Goal: Task Accomplishment & Management: Manage account settings

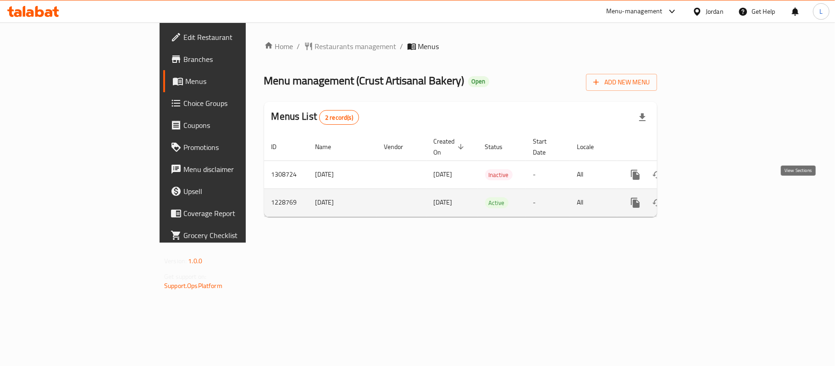
click at [713, 201] on link "enhanced table" at bounding box center [702, 203] width 22 height 22
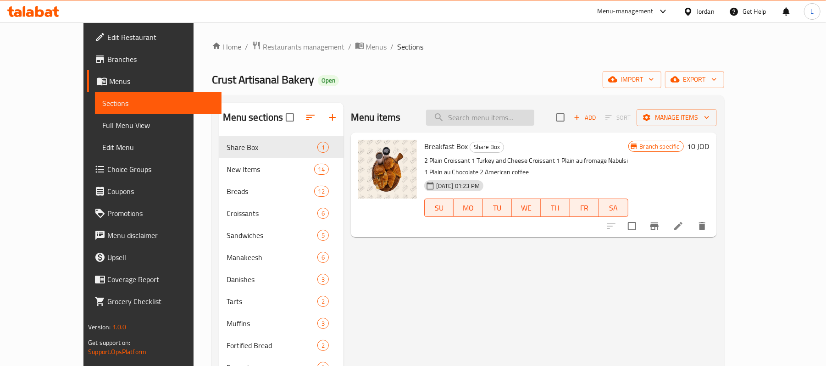
click at [529, 122] on input "search" at bounding box center [480, 118] width 108 height 16
paste input "Babka Chocolate"
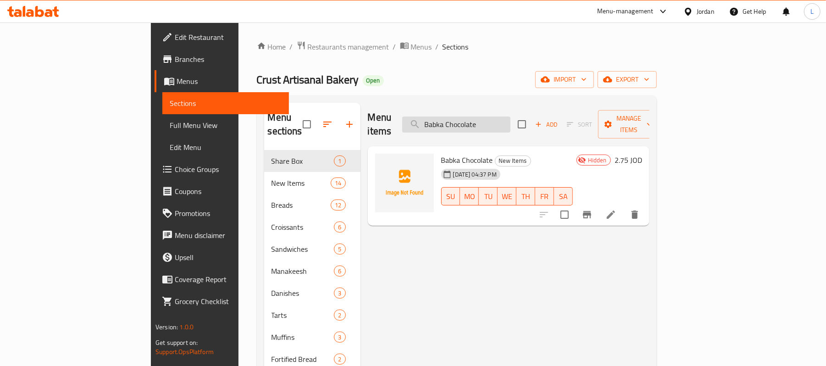
click at [506, 117] on input "Babka Chocolate" at bounding box center [456, 125] width 108 height 16
paste input "Mix Cheese Sourdough"
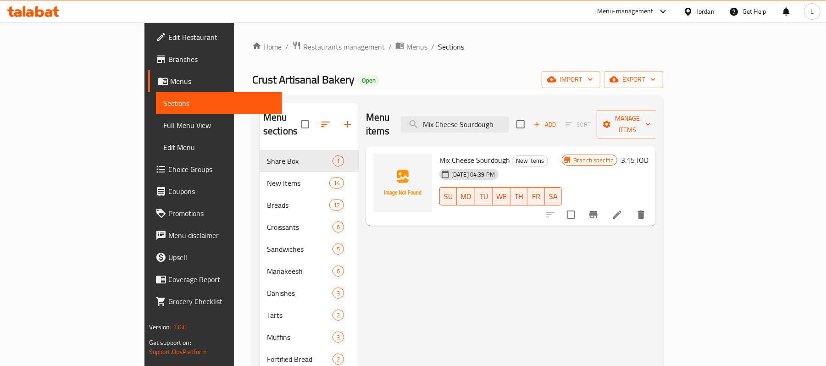
type input "Mix Cheese Sourdough"
drag, startPoint x: 718, startPoint y: 198, endPoint x: 731, endPoint y: 150, distance: 49.4
click at [581, 205] on input "checkbox" at bounding box center [571, 214] width 19 height 19
checkbox input "true"
click at [651, 114] on span "Manage items" at bounding box center [627, 124] width 47 height 23
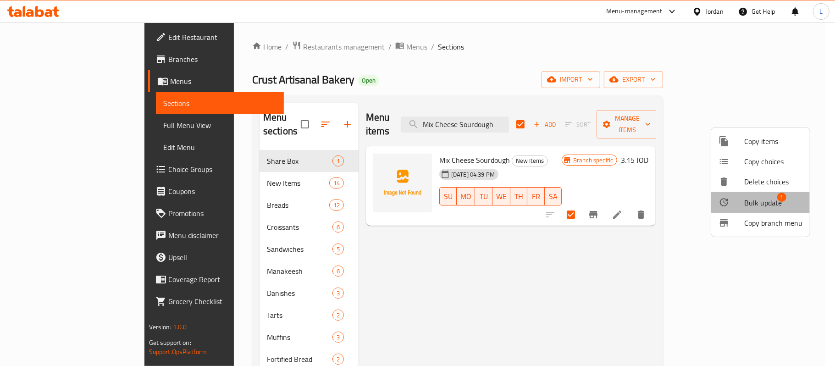
click at [771, 197] on span "Bulk update" at bounding box center [764, 202] width 38 height 11
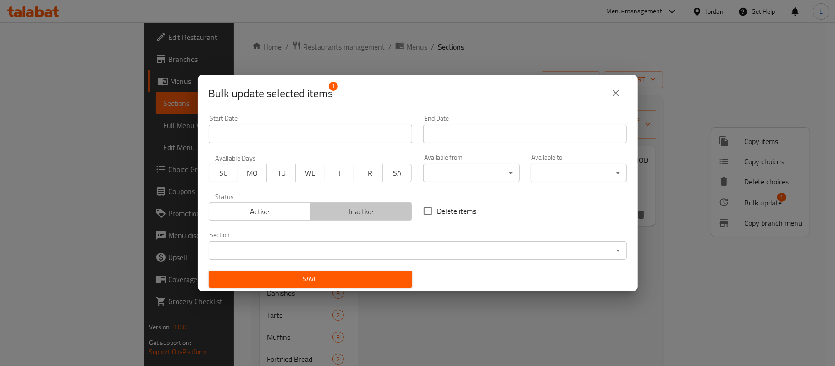
click at [387, 210] on span "Inactive" at bounding box center [361, 211] width 95 height 13
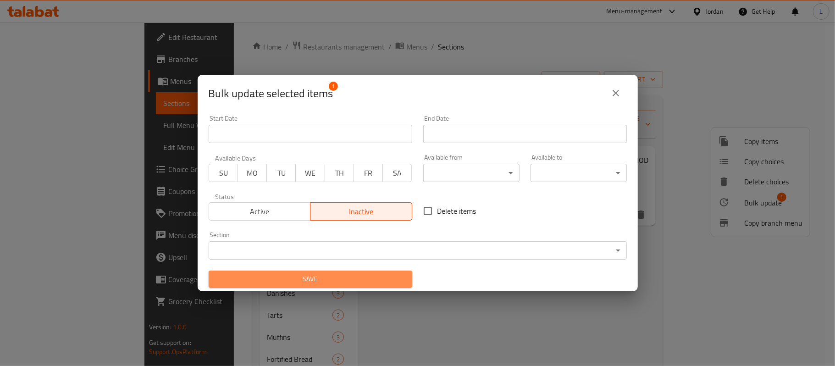
click at [358, 282] on span "Save" at bounding box center [310, 278] width 189 height 11
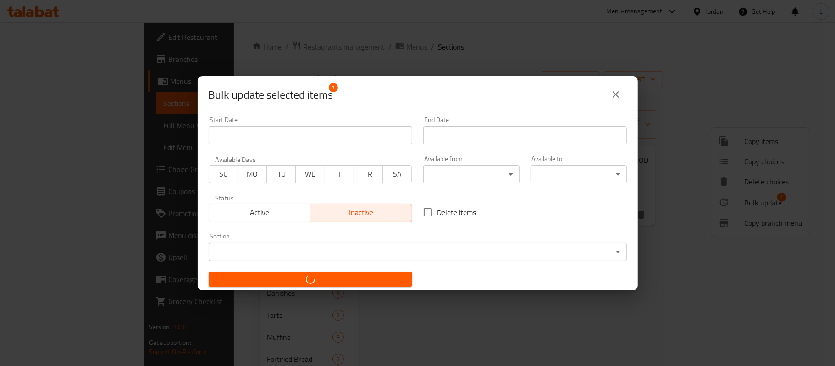
checkbox input "false"
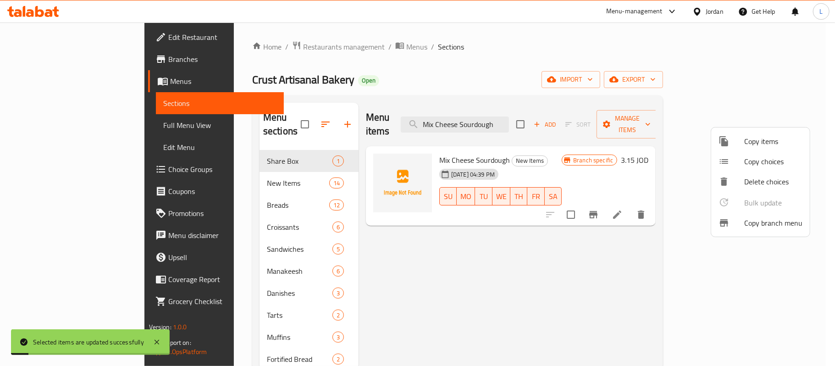
click at [533, 120] on div at bounding box center [417, 183] width 835 height 366
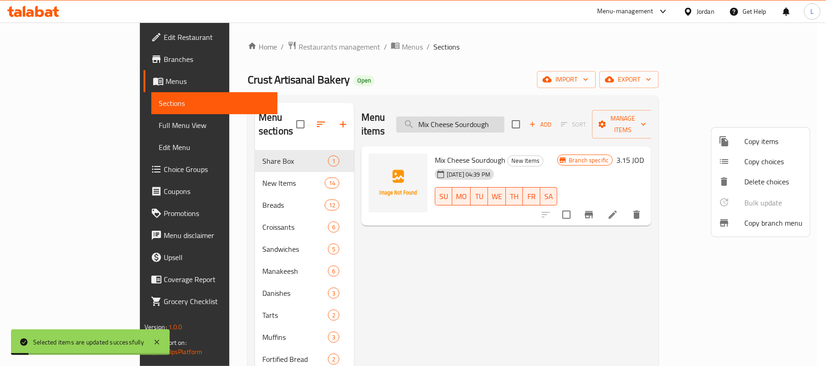
click at [505, 120] on input "Mix Cheese Sourdough" at bounding box center [450, 125] width 108 height 16
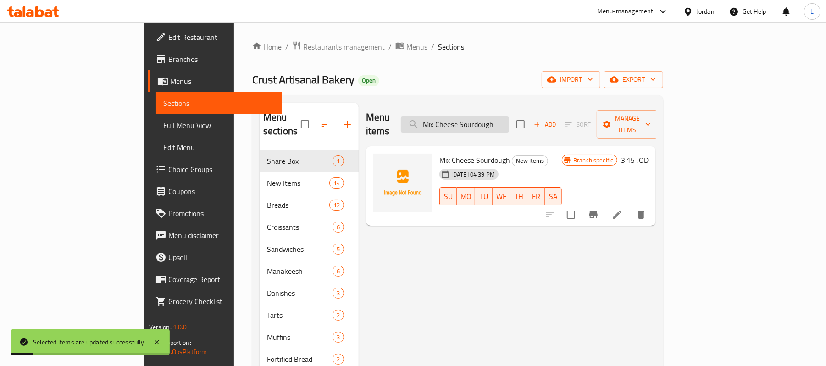
click at [509, 120] on input "Mix Cheese Sourdough" at bounding box center [455, 125] width 108 height 16
paste input "Sourdough Maqdoos Manakee"
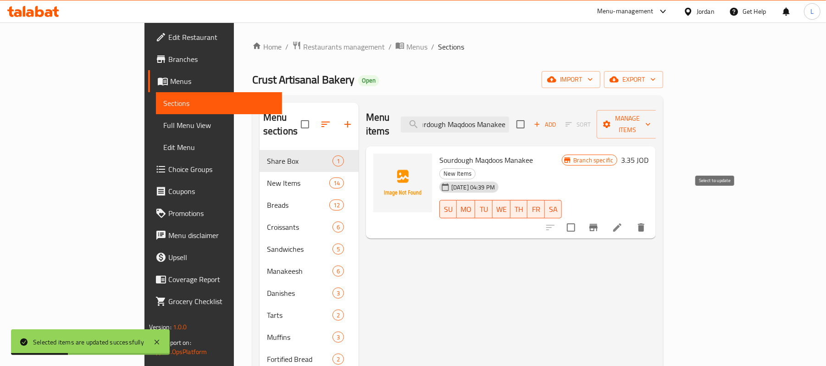
type input "Sourdough Maqdoos Manakee"
click at [581, 218] on input "checkbox" at bounding box center [571, 227] width 19 height 19
checkbox input "true"
click at [651, 118] on span "Manage items" at bounding box center [627, 124] width 47 height 23
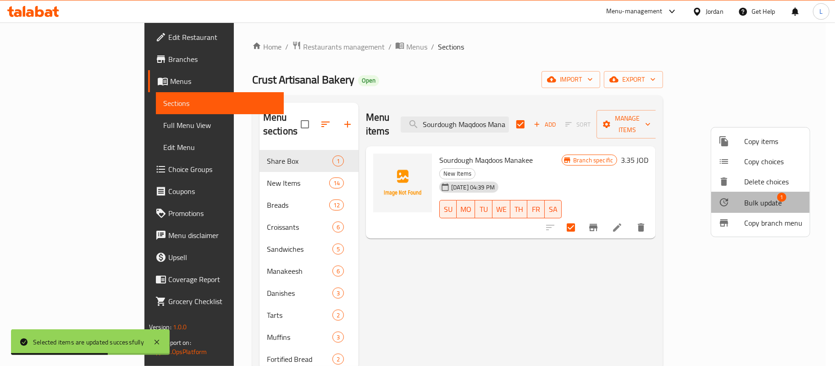
click at [775, 202] on span "Bulk update" at bounding box center [764, 202] width 38 height 11
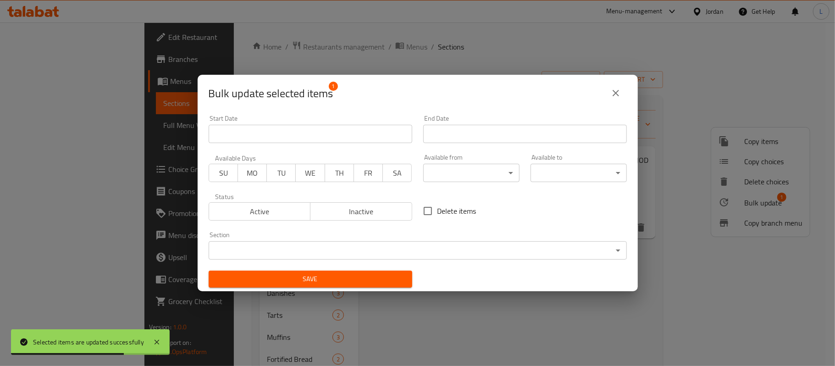
drag, startPoint x: 386, startPoint y: 213, endPoint x: 386, endPoint y: 227, distance: 13.8
click at [386, 213] on span "Inactive" at bounding box center [361, 211] width 95 height 13
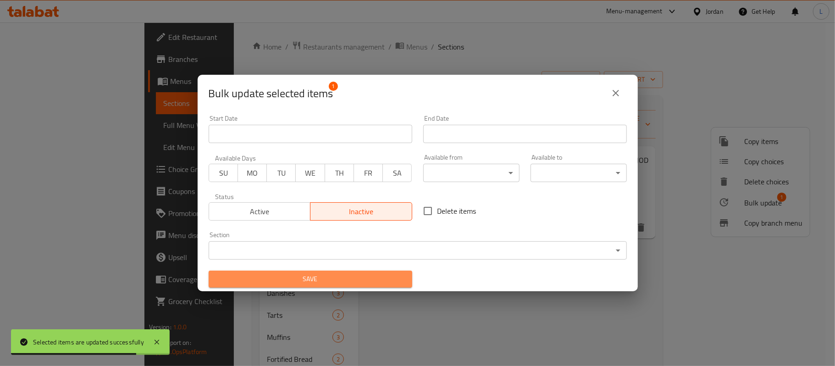
click at [378, 284] on span "Save" at bounding box center [310, 278] width 189 height 11
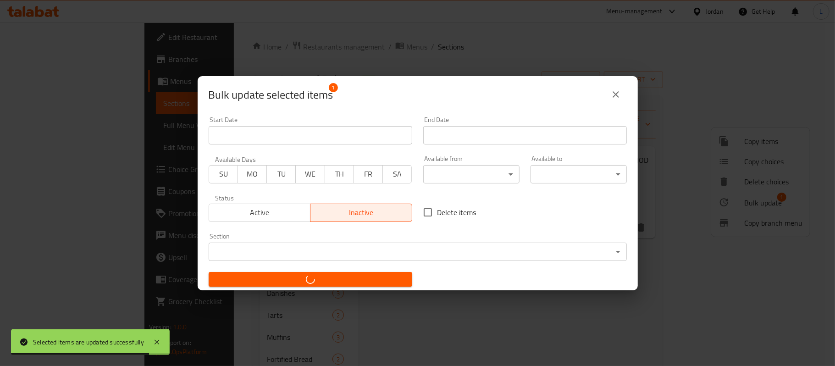
checkbox input "false"
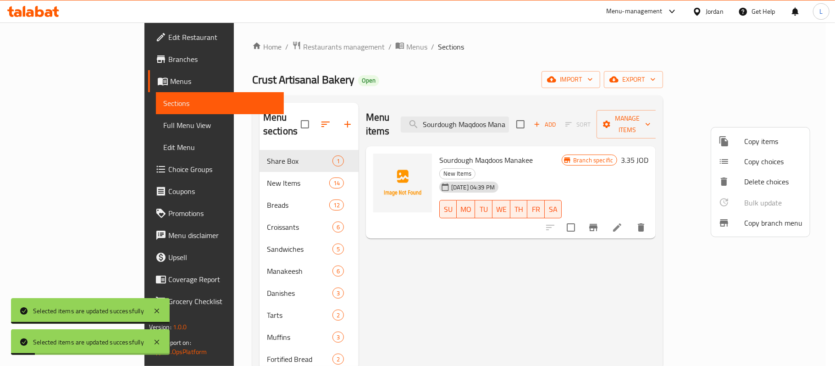
click at [529, 118] on div at bounding box center [417, 183] width 835 height 366
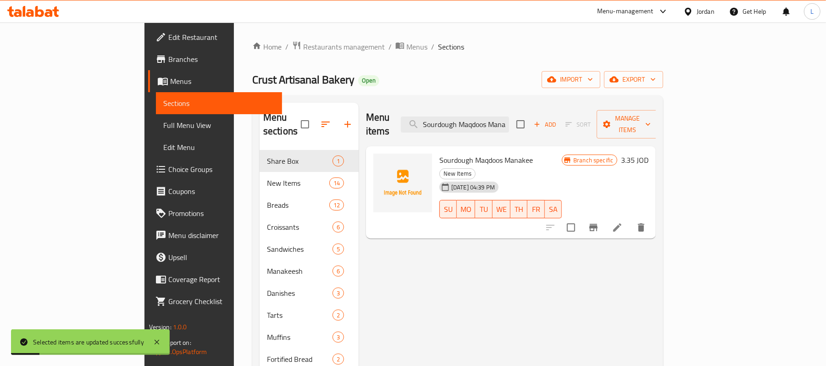
click at [509, 118] on input "Sourdough Maqdoos Manakee" at bounding box center [455, 125] width 108 height 16
paste input "Spinach Manakeesh"
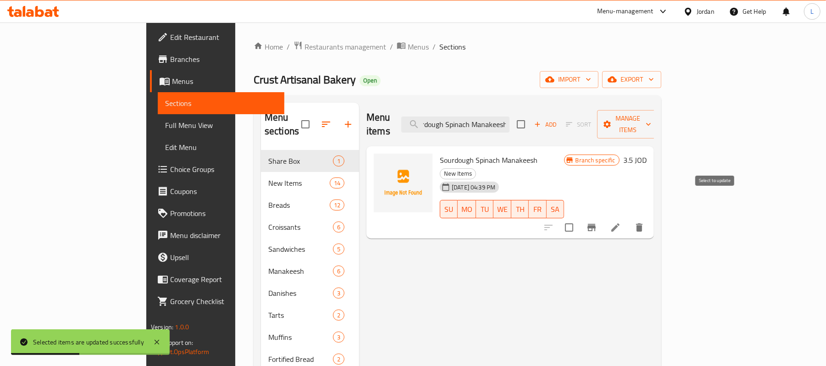
type input "Sourdough Spinach Manakeesh"
click at [579, 218] on input "checkbox" at bounding box center [569, 227] width 19 height 19
checkbox input "true"
click at [651, 116] on span "Manage items" at bounding box center [628, 124] width 47 height 23
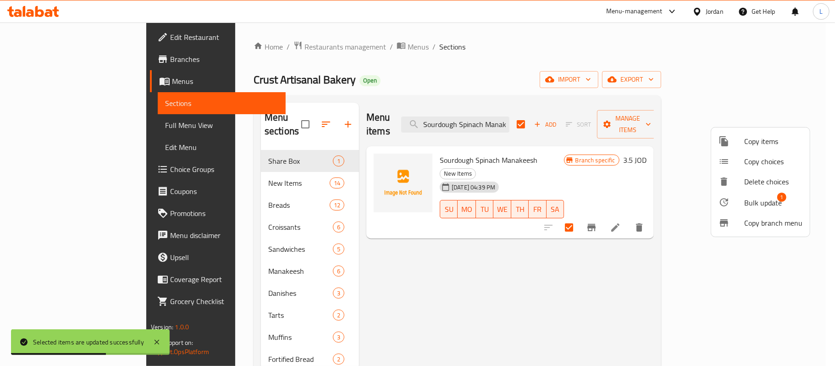
click at [758, 198] on span "Bulk update" at bounding box center [764, 202] width 38 height 11
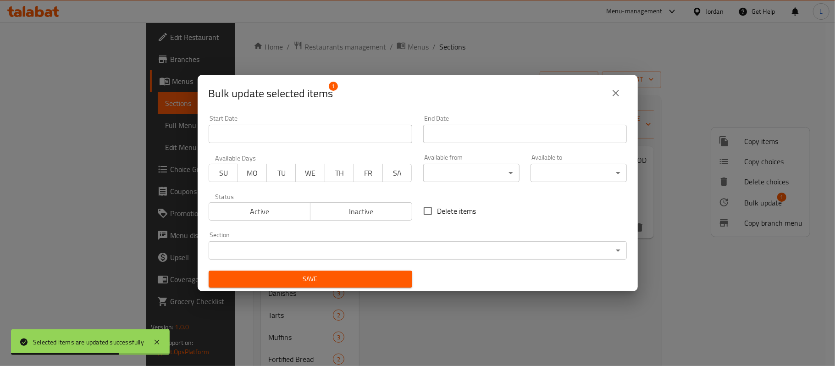
click at [345, 214] on span "Inactive" at bounding box center [361, 211] width 95 height 13
click at [352, 282] on span "Save" at bounding box center [310, 278] width 189 height 11
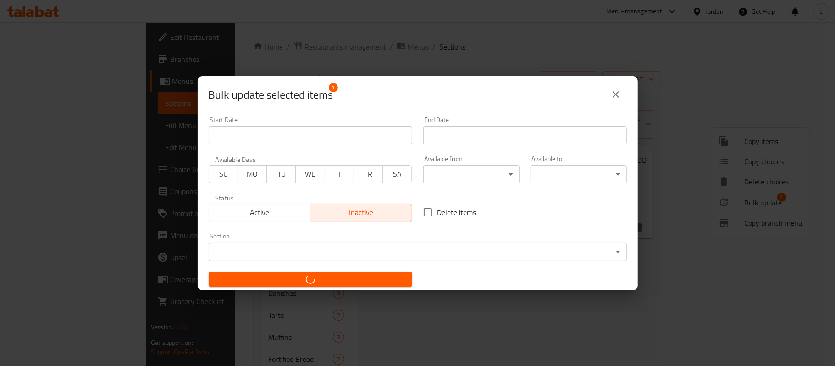
checkbox input "false"
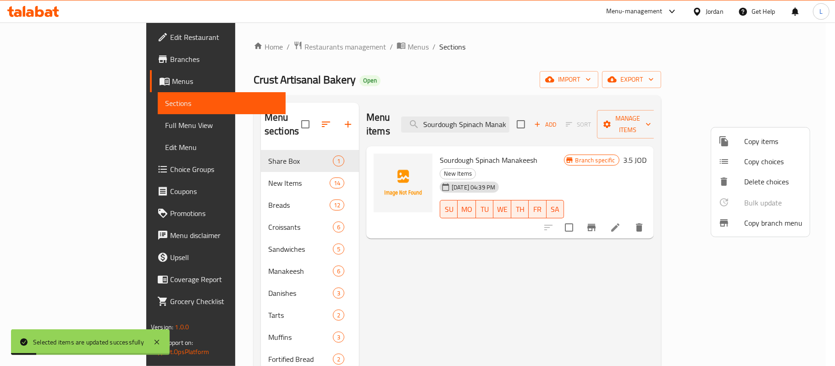
click at [506, 108] on div at bounding box center [417, 183] width 835 height 366
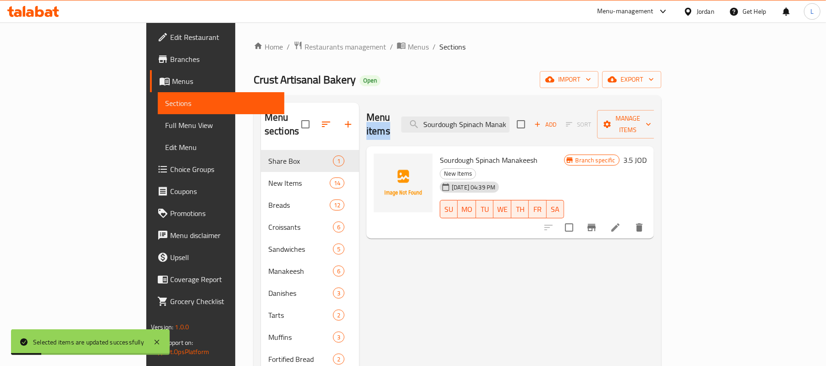
click at [506, 108] on div "Menu items Sourdough Spinach Manakeesh Add Sort Manage items" at bounding box center [511, 125] width 288 height 44
click at [510, 117] on input "Sourdough Spinach Manakeesh" at bounding box center [455, 125] width 108 height 16
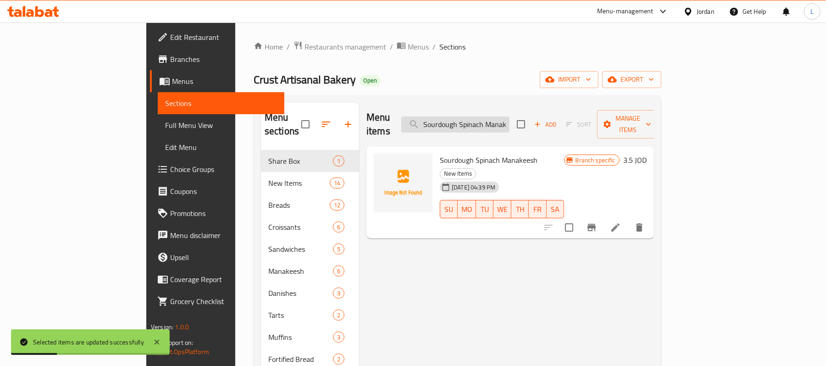
paste input "Pesto Sun-Dried Tomato Manak"
type input "Pesto Sun-Dried Tomato Manak"
click at [579, 218] on input "checkbox" at bounding box center [569, 227] width 19 height 19
checkbox input "true"
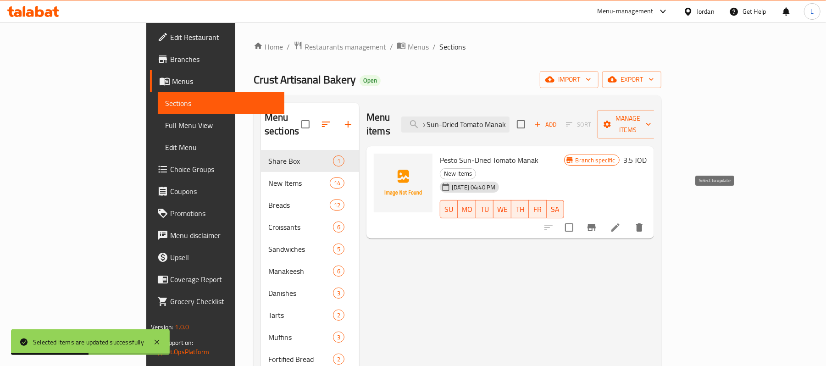
scroll to position [0, 0]
click at [651, 121] on span "Manage items" at bounding box center [628, 124] width 47 height 23
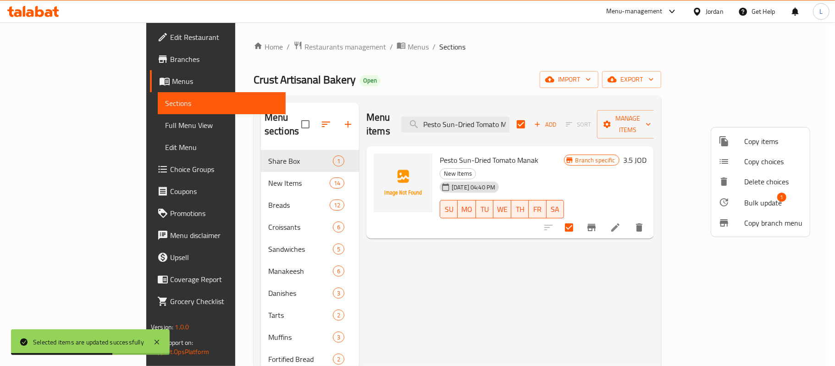
click at [754, 207] on span "Bulk update" at bounding box center [764, 202] width 38 height 11
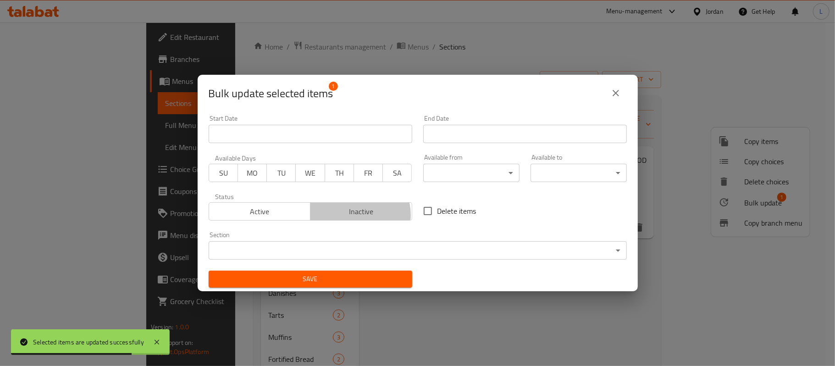
click at [355, 215] on span "Inactive" at bounding box center [361, 211] width 95 height 13
click at [378, 277] on span "Save" at bounding box center [310, 278] width 189 height 11
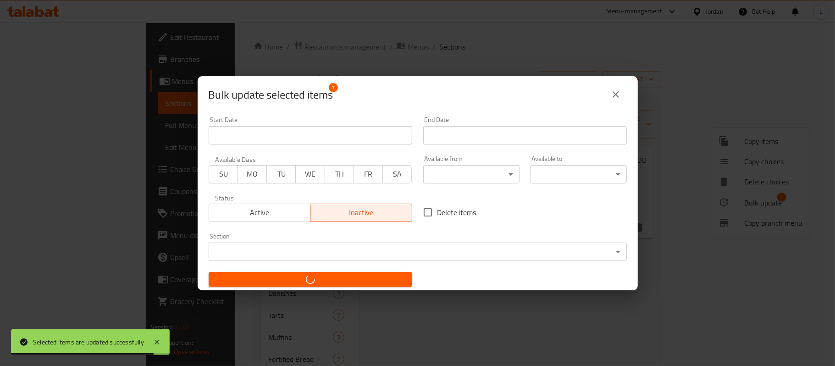
checkbox input "false"
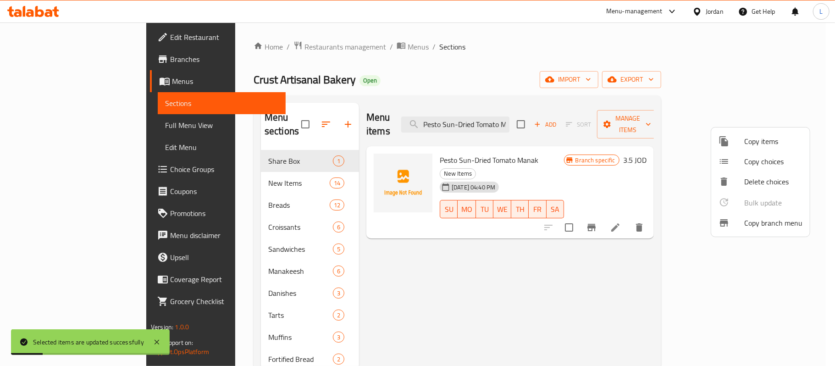
click at [515, 120] on div at bounding box center [417, 183] width 835 height 366
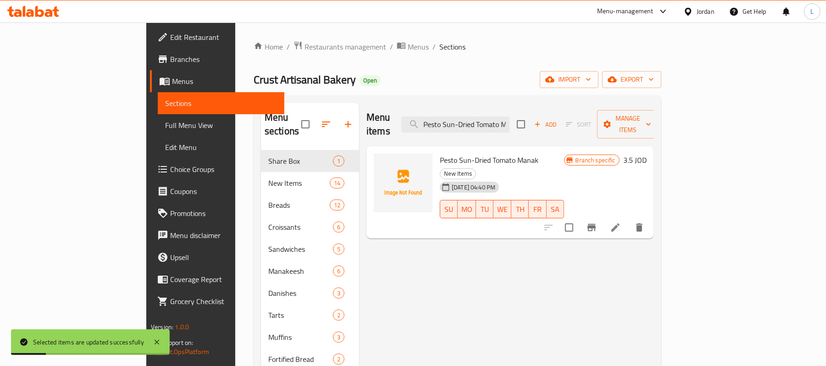
click at [510, 120] on input "Pesto Sun-Dried Tomato Manak" at bounding box center [455, 125] width 108 height 16
paste input "Strawberry Lemon Juice"
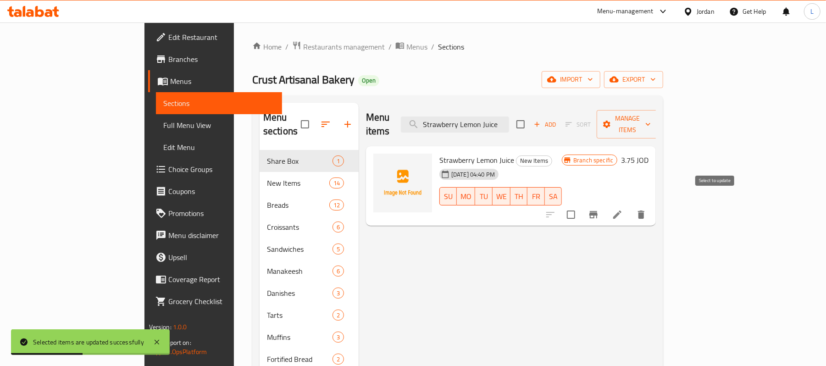
type input "Strawberry Lemon Juice"
click at [581, 205] on input "checkbox" at bounding box center [571, 214] width 19 height 19
checkbox input "true"
click at [658, 111] on button "Manage items" at bounding box center [627, 124] width 61 height 28
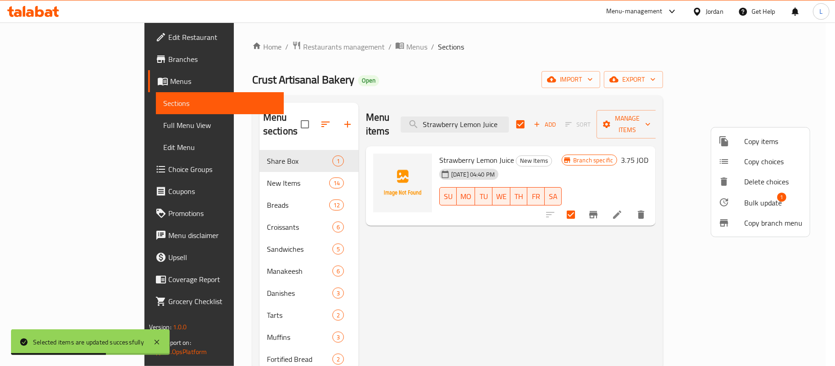
click at [758, 205] on span "Bulk update" at bounding box center [764, 202] width 38 height 11
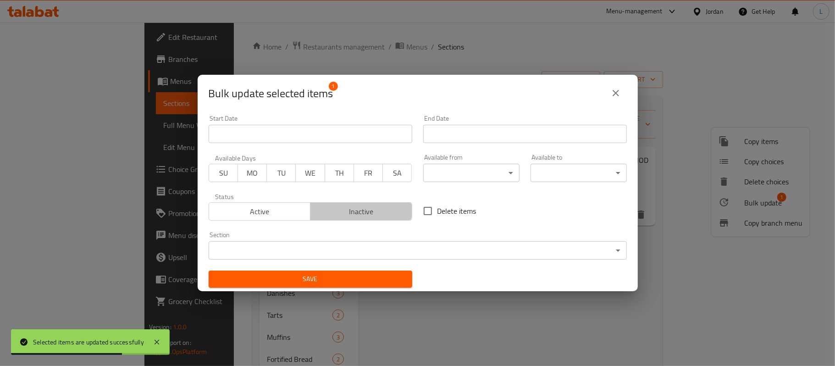
click at [358, 206] on span "Inactive" at bounding box center [361, 211] width 95 height 13
click at [357, 283] on span "Save" at bounding box center [310, 278] width 189 height 11
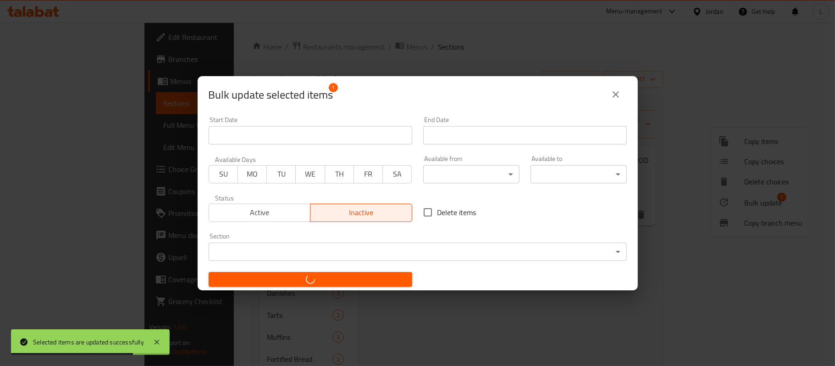
checkbox input "false"
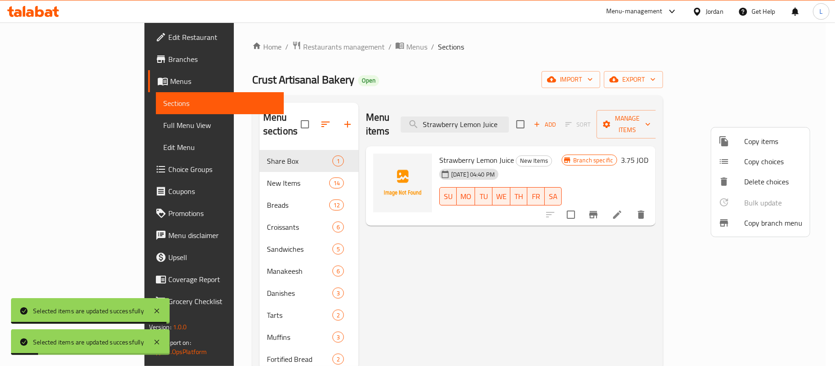
click at [503, 121] on div at bounding box center [417, 183] width 835 height 366
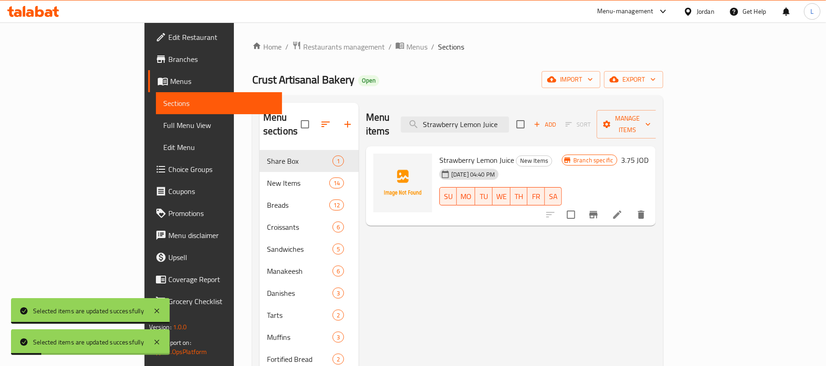
click at [503, 121] on input "Strawberry Lemon Juice" at bounding box center [455, 125] width 108 height 16
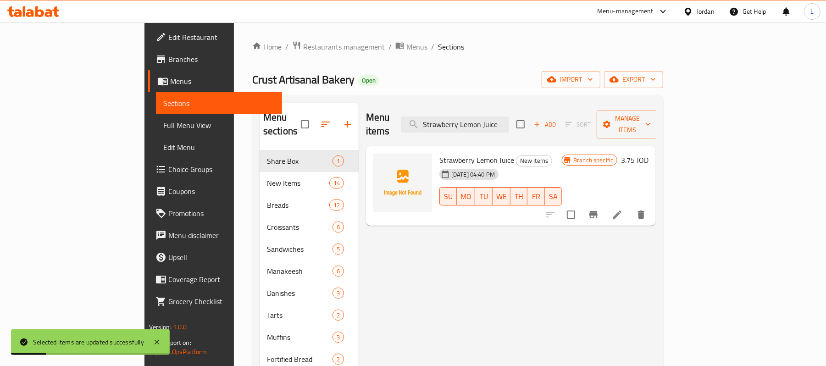
click at [503, 121] on input "Strawberry Lemon Juice" at bounding box center [455, 125] width 108 height 16
paste input "Blue Curacao"
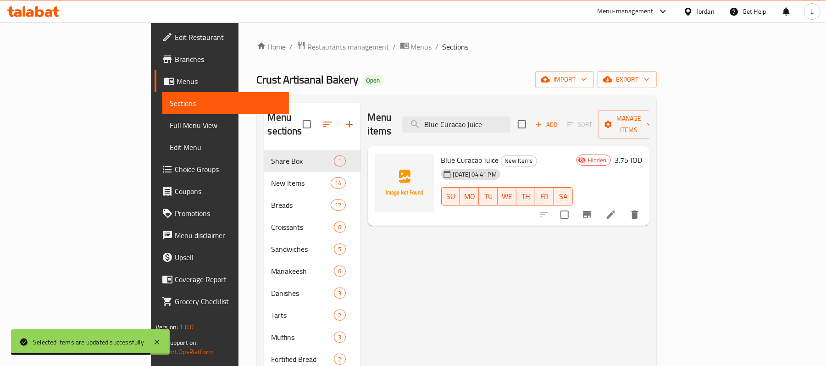
drag, startPoint x: 554, startPoint y: 121, endPoint x: 384, endPoint y: 118, distance: 170.2
click at [384, 118] on div "Menu items Blue Curacao Juice Add Sort Manage items" at bounding box center [509, 125] width 282 height 44
paste input "Fresh Lemon Mint"
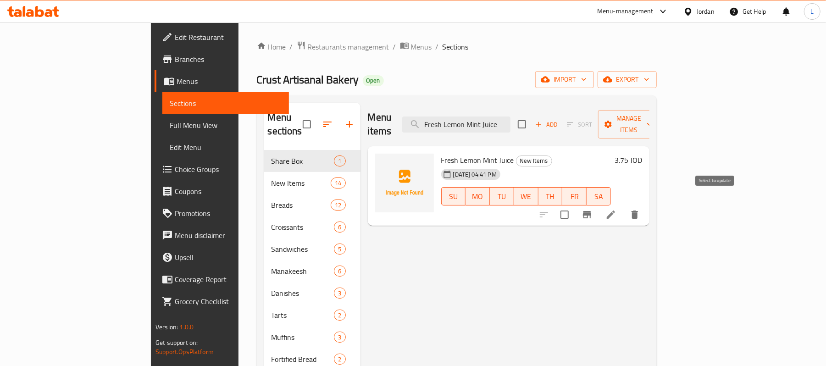
type input "Fresh Lemon Mint Juice"
click at [574, 205] on input "checkbox" at bounding box center [564, 214] width 19 height 19
checkbox input "true"
click at [652, 123] on span "Manage items" at bounding box center [629, 124] width 47 height 23
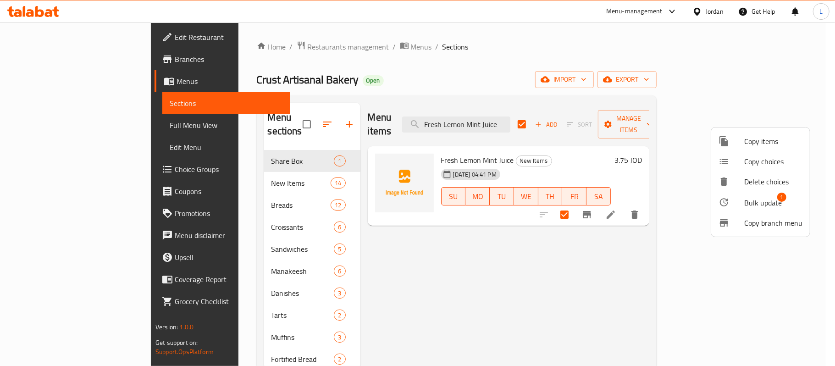
click at [776, 197] on span "Bulk update" at bounding box center [764, 202] width 38 height 11
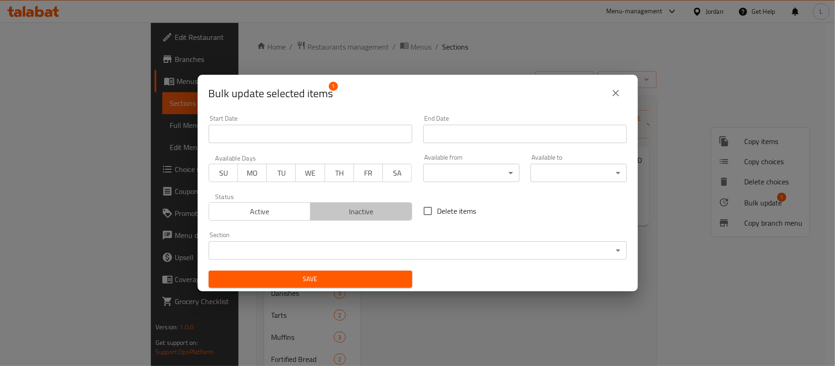
click at [401, 210] on span "Inactive" at bounding box center [361, 211] width 95 height 13
click at [377, 289] on div "Save" at bounding box center [310, 279] width 215 height 28
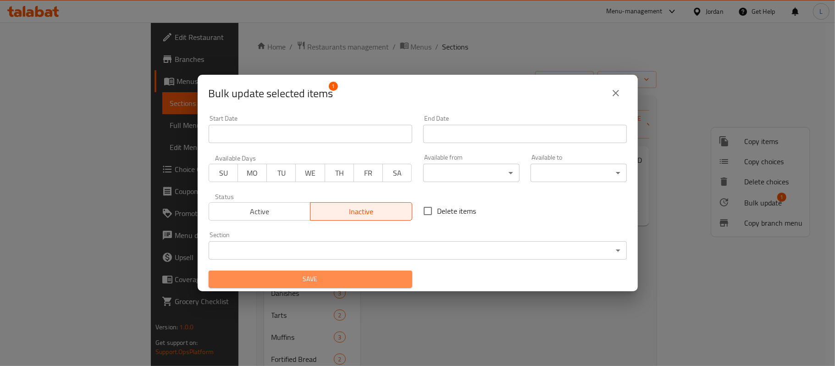
click at [372, 283] on span "Save" at bounding box center [310, 278] width 189 height 11
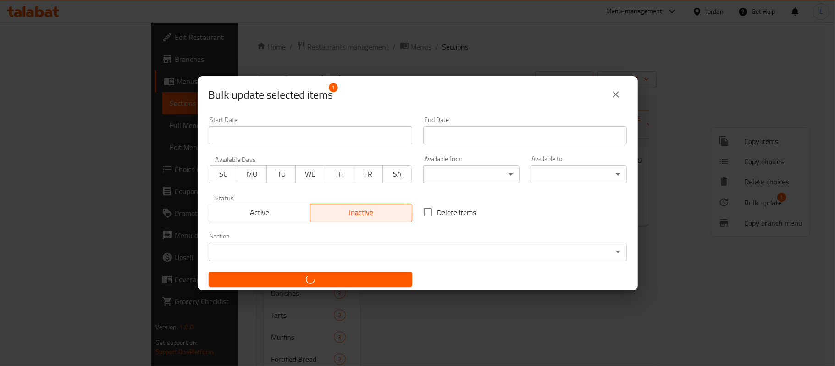
checkbox input "false"
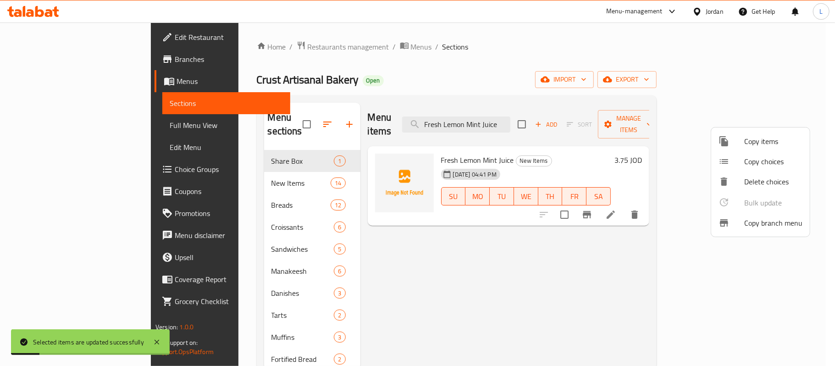
click at [488, 119] on div at bounding box center [417, 183] width 835 height 366
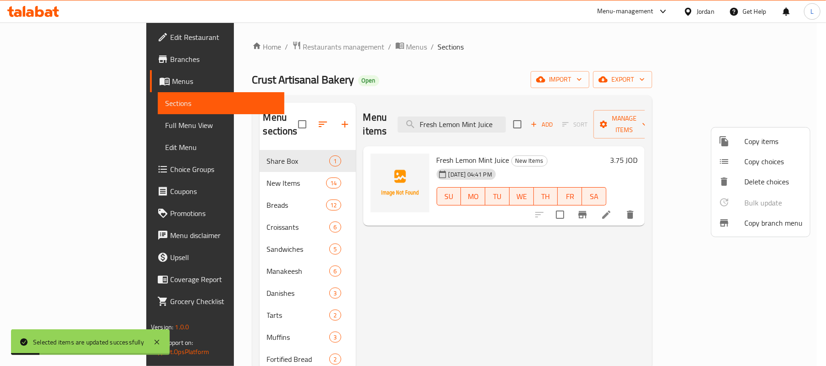
click at [488, 119] on input "Fresh Lemon Mint Juice" at bounding box center [452, 125] width 108 height 16
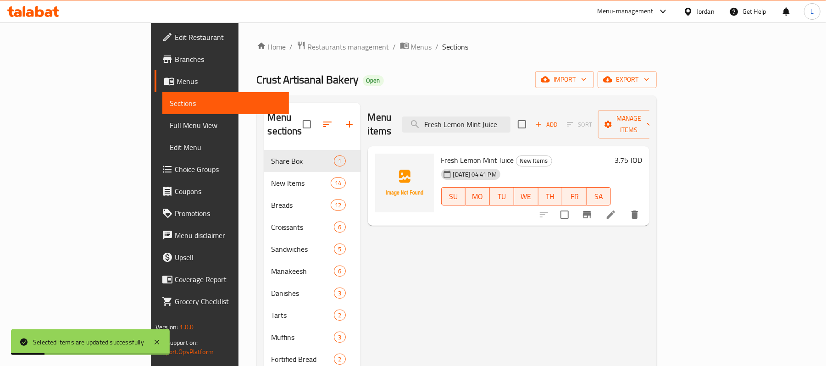
click at [488, 119] on input "Fresh Lemon Mint Juice" at bounding box center [456, 125] width 108 height 16
paste input "Organic Apricot Jam"
type input "Organic Apricot Jam"
click at [574, 205] on input "checkbox" at bounding box center [564, 214] width 19 height 19
checkbox input "true"
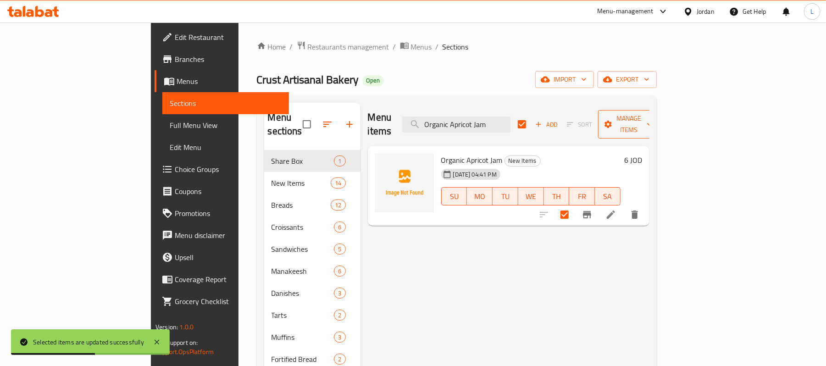
click at [652, 117] on span "Manage items" at bounding box center [629, 124] width 47 height 23
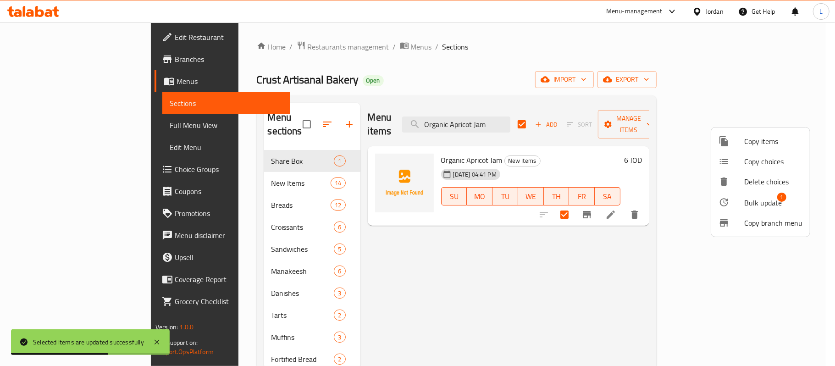
click at [767, 201] on span "Bulk update" at bounding box center [764, 202] width 38 height 11
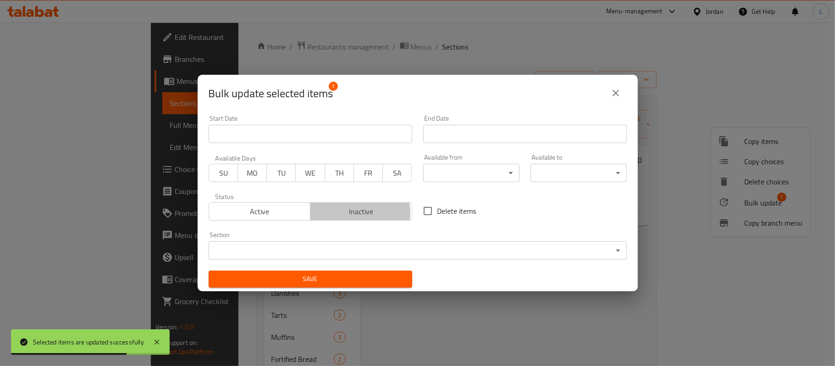
drag, startPoint x: 351, startPoint y: 213, endPoint x: 344, endPoint y: 276, distance: 63.3
click at [352, 213] on span "Inactive" at bounding box center [361, 211] width 95 height 13
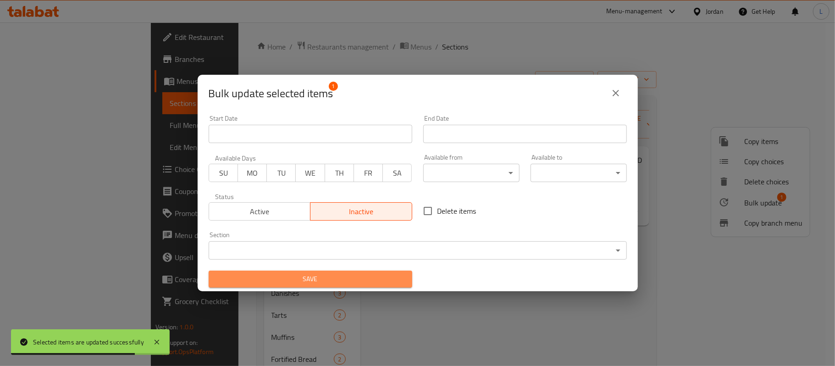
click at [347, 279] on span "Save" at bounding box center [310, 278] width 189 height 11
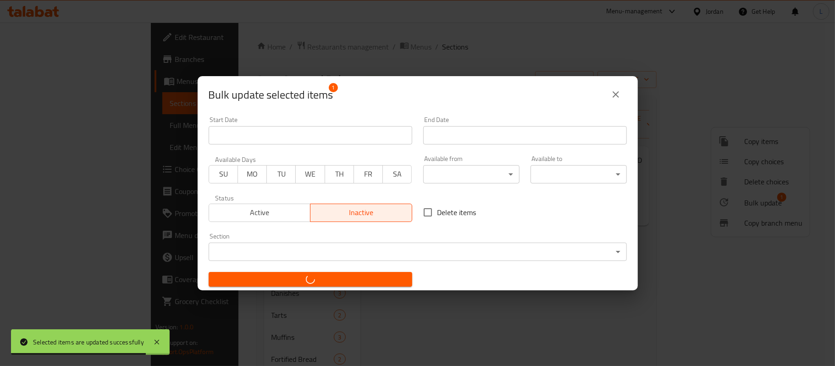
checkbox input "false"
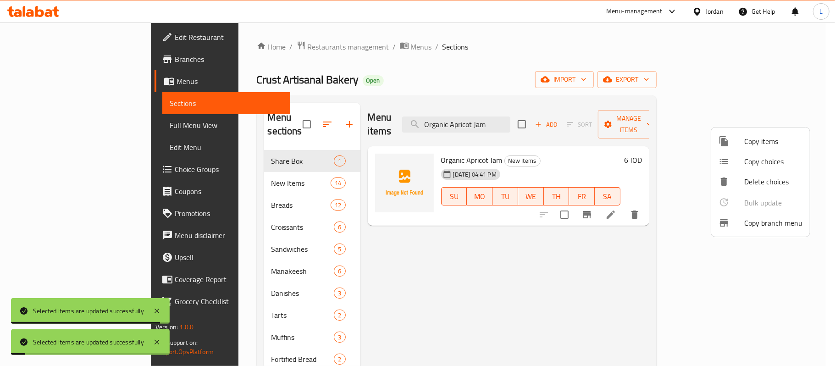
click at [504, 118] on div at bounding box center [417, 183] width 835 height 366
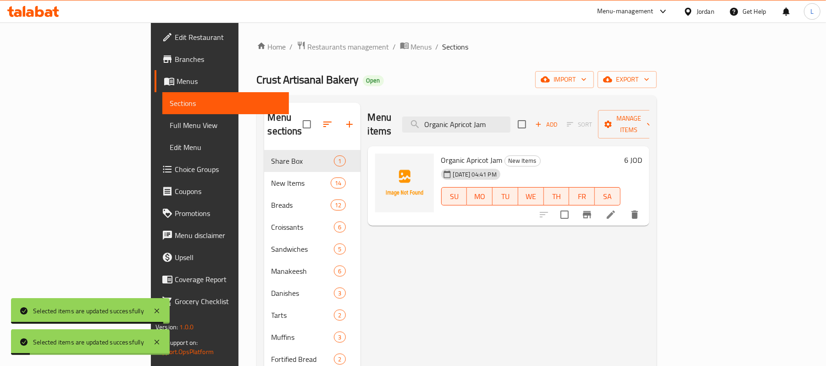
click at [504, 118] on input "Organic Apricot Jam" at bounding box center [456, 125] width 108 height 16
click at [505, 118] on input "Organic Apricot Jam" at bounding box center [456, 125] width 108 height 16
paste input "Rum Olive Oil 250ml"
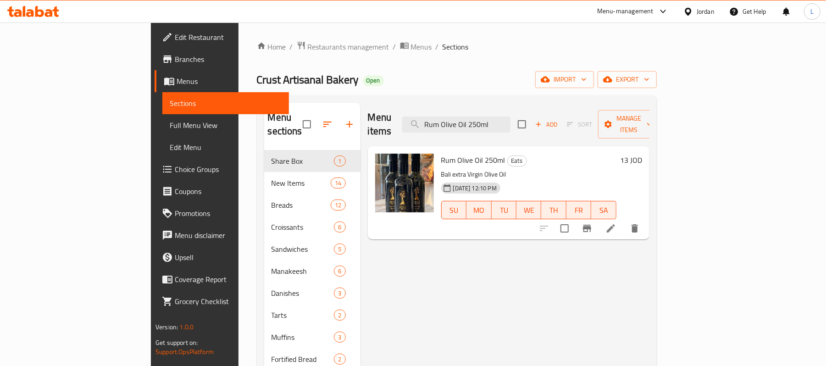
drag, startPoint x: 553, startPoint y: 116, endPoint x: 248, endPoint y: 98, distance: 305.6
click at [257, 98] on div "Menu sections Share Box 1 New Items 14 Breads 12 Croissants 6 Sandwiches 5 Mana…" at bounding box center [457, 293] width 400 height 396
paste input "Sontorini Sourdough"
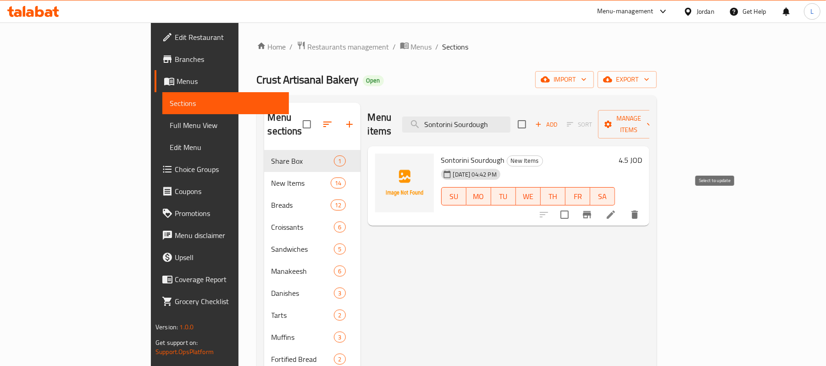
type input "Sontorini Sourdough"
click at [574, 205] on input "checkbox" at bounding box center [564, 214] width 19 height 19
checkbox input "true"
click at [652, 118] on span "Manage items" at bounding box center [629, 124] width 47 height 23
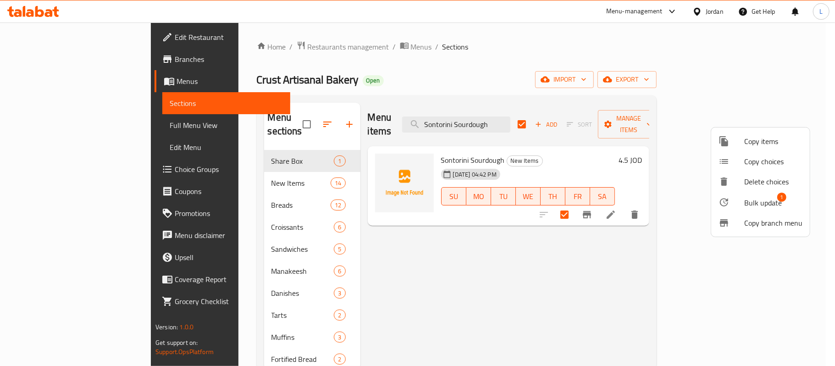
click at [780, 201] on span "1" at bounding box center [782, 197] width 9 height 9
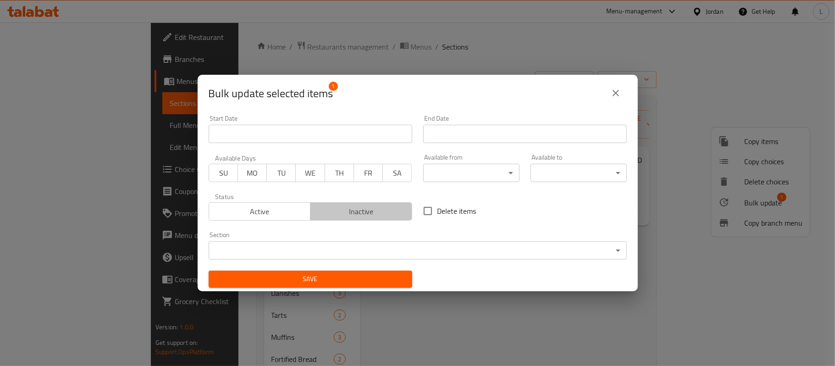
click at [365, 210] on span "Inactive" at bounding box center [361, 211] width 95 height 13
drag, startPoint x: 381, startPoint y: 281, endPoint x: 312, endPoint y: 177, distance: 125.2
click at [381, 282] on span "Save" at bounding box center [310, 278] width 189 height 11
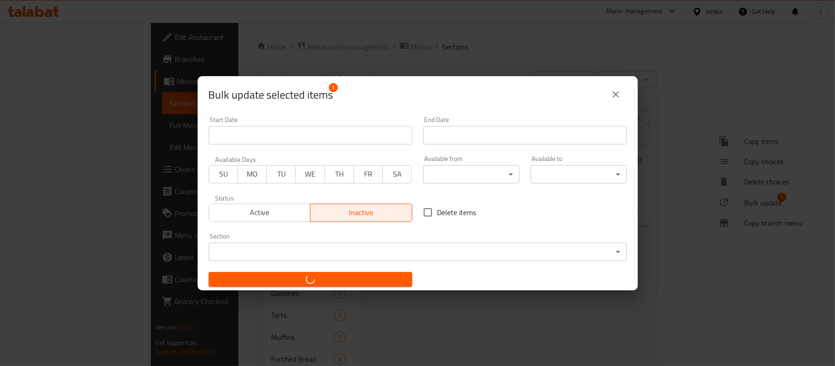
checkbox input "false"
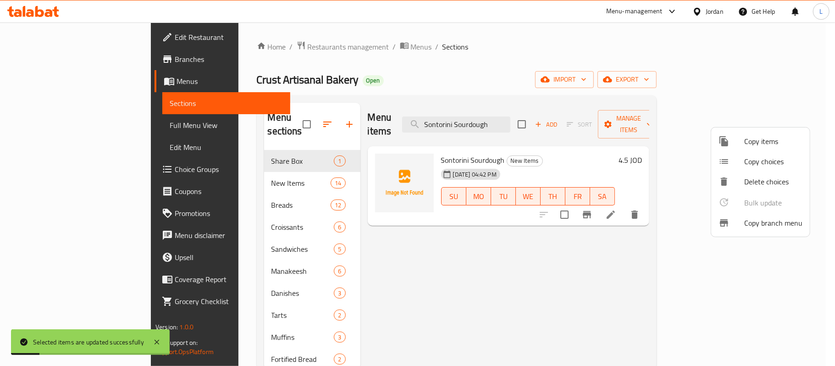
click at [525, 132] on div at bounding box center [417, 183] width 835 height 366
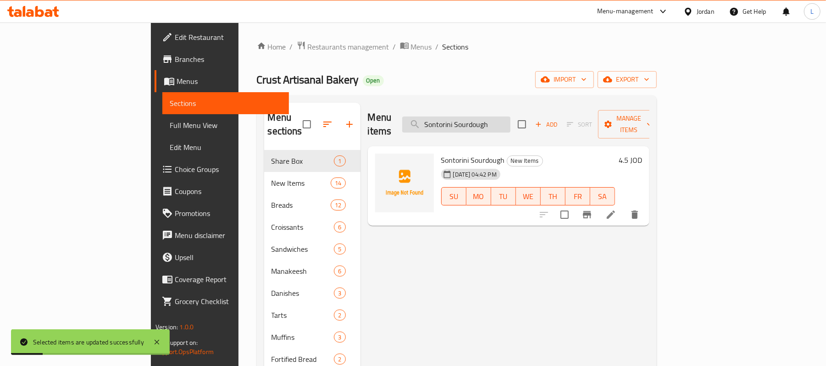
click at [511, 119] on input "Sontorini Sourdough" at bounding box center [456, 125] width 108 height 16
paste input "Dates Square"
type input "Dates Square"
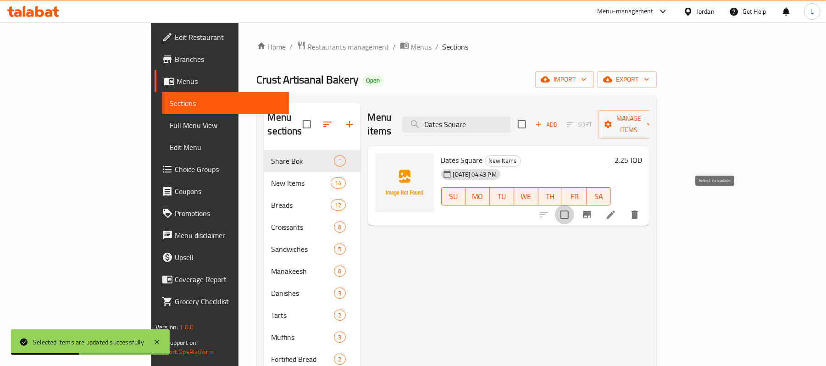
click at [574, 206] on input "checkbox" at bounding box center [564, 214] width 19 height 19
checkbox input "true"
click at [652, 116] on span "Manage items" at bounding box center [629, 124] width 47 height 23
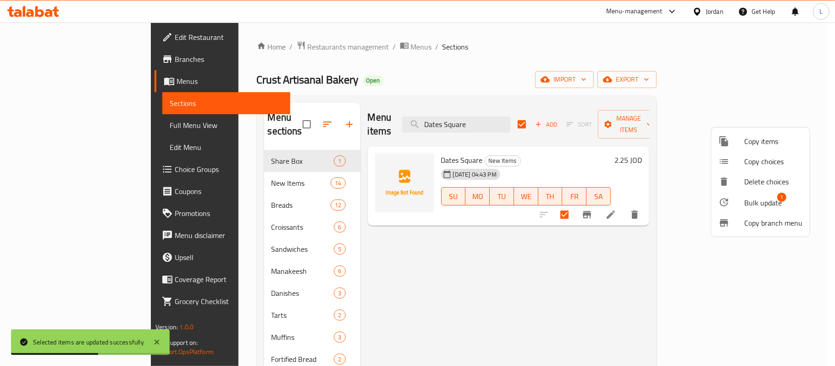
click at [766, 201] on span "Bulk update" at bounding box center [764, 202] width 38 height 11
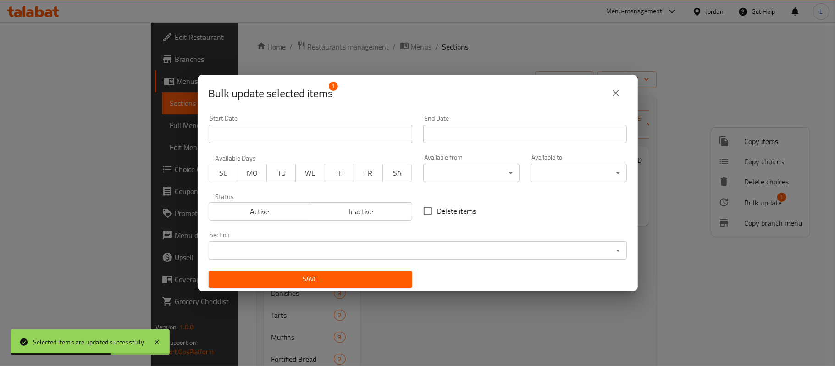
click at [372, 217] on span "Inactive" at bounding box center [361, 211] width 95 height 13
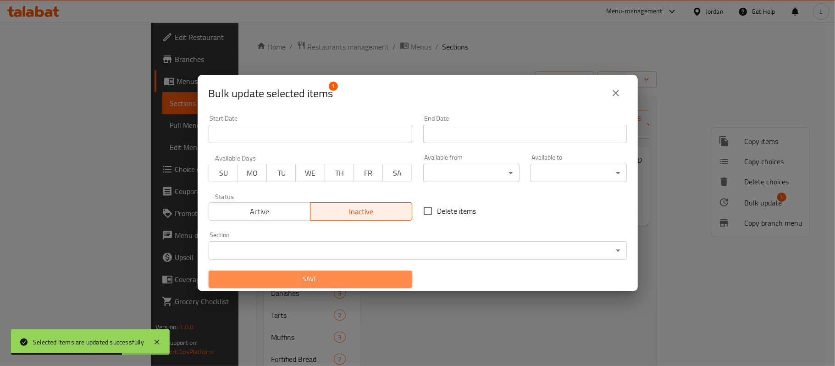
click at [375, 276] on span "Save" at bounding box center [310, 278] width 189 height 11
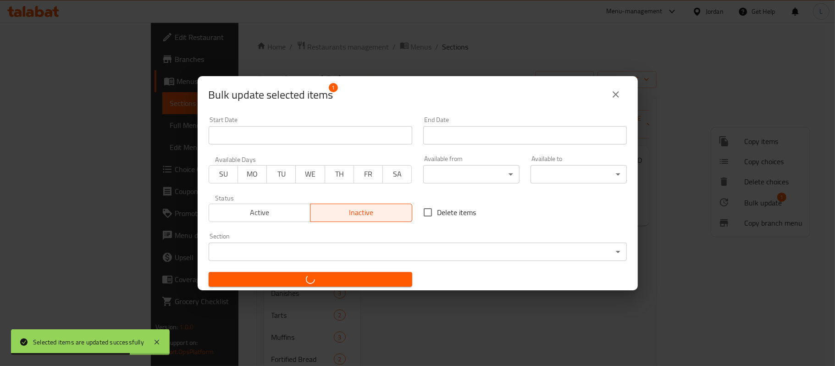
checkbox input "false"
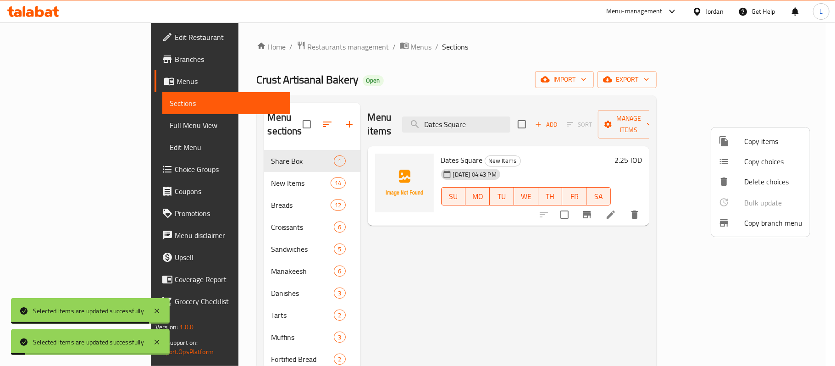
click at [505, 114] on div at bounding box center [417, 183] width 835 height 366
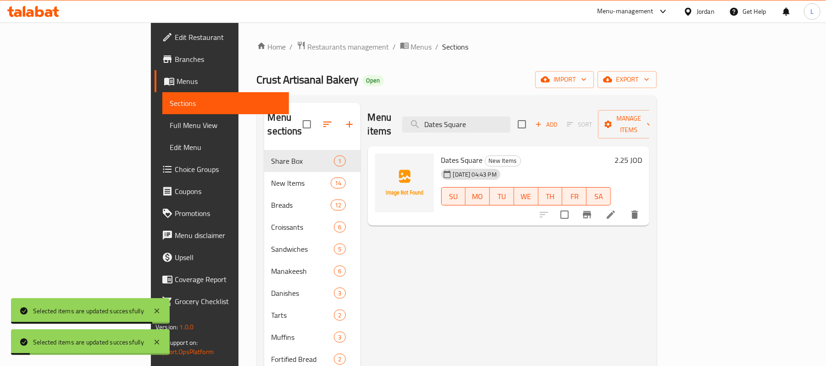
click at [505, 117] on input "Dates Square" at bounding box center [456, 125] width 108 height 16
paste input "Brookies"
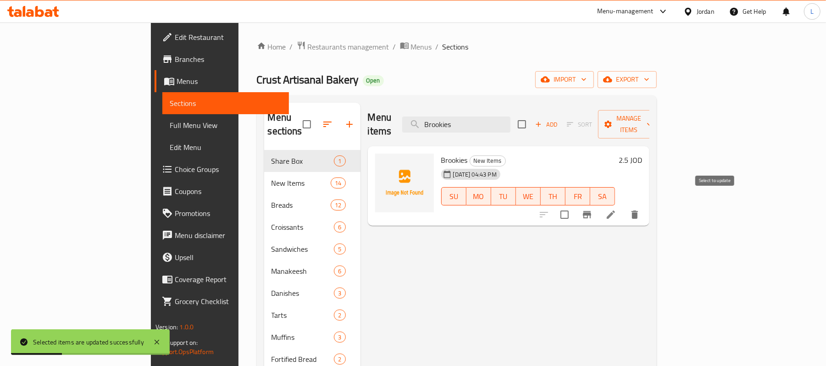
type input "Brookies"
drag, startPoint x: 714, startPoint y: 204, endPoint x: 734, endPoint y: 170, distance: 40.1
click at [574, 205] on input "checkbox" at bounding box center [564, 214] width 19 height 19
checkbox input "true"
click at [652, 118] on span "Manage items" at bounding box center [629, 124] width 47 height 23
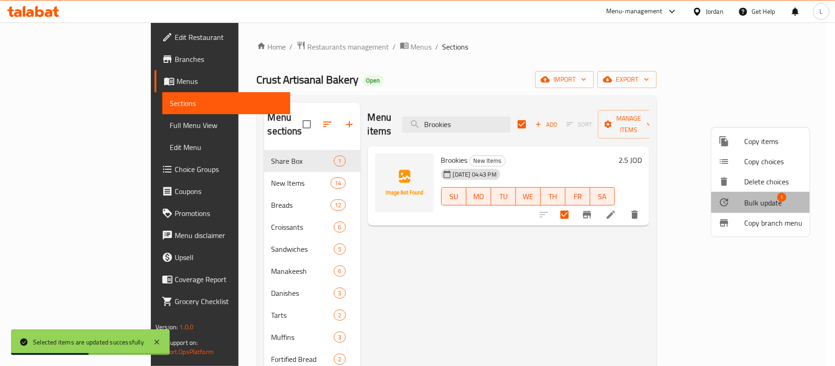
click at [766, 200] on span "Bulk update" at bounding box center [764, 202] width 38 height 11
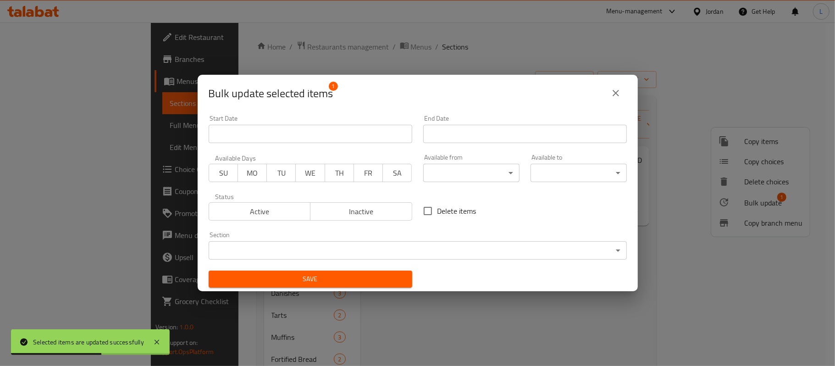
click at [341, 211] on span "Inactive" at bounding box center [361, 211] width 95 height 13
click at [357, 279] on span "Save" at bounding box center [310, 278] width 189 height 11
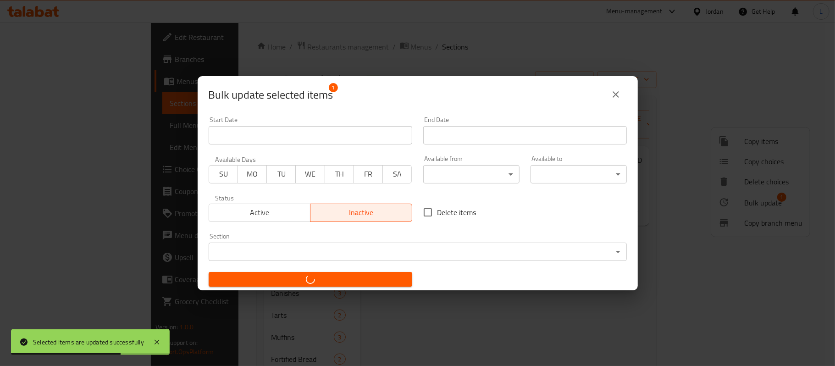
checkbox input "false"
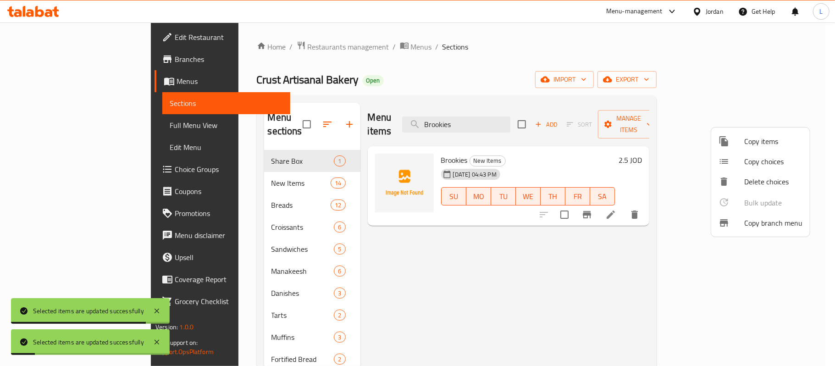
click at [501, 114] on div at bounding box center [417, 183] width 835 height 366
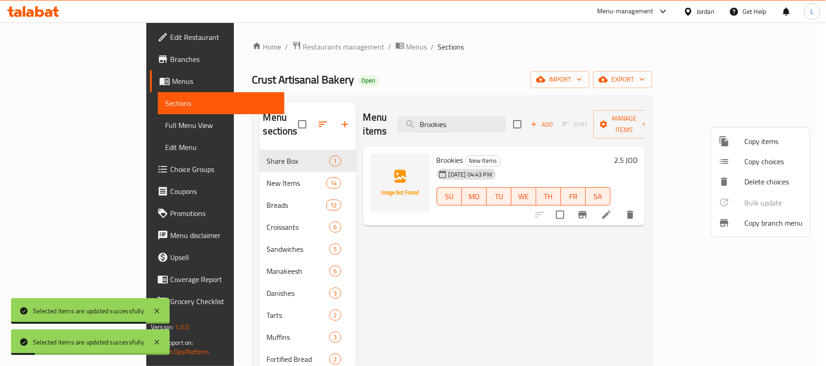
click at [501, 117] on input "Brookies" at bounding box center [452, 125] width 108 height 16
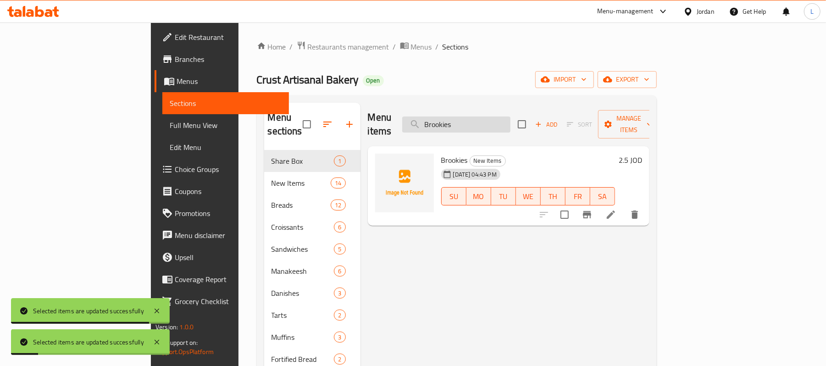
click at [501, 117] on input "Brookies" at bounding box center [456, 125] width 108 height 16
paste input "Hot Dog Bun"
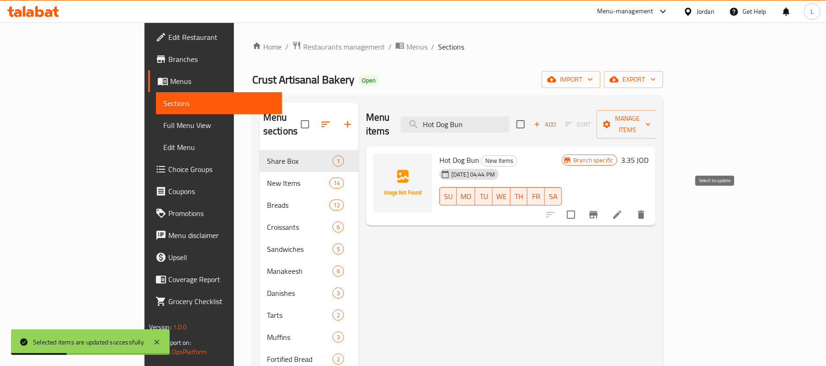
type input "Hot Dog Bun"
click at [581, 205] on input "checkbox" at bounding box center [571, 214] width 19 height 19
checkbox input "true"
click at [658, 127] on div "Add Sort Manage items" at bounding box center [588, 124] width 142 height 28
click at [651, 120] on span "Manage items" at bounding box center [627, 124] width 47 height 23
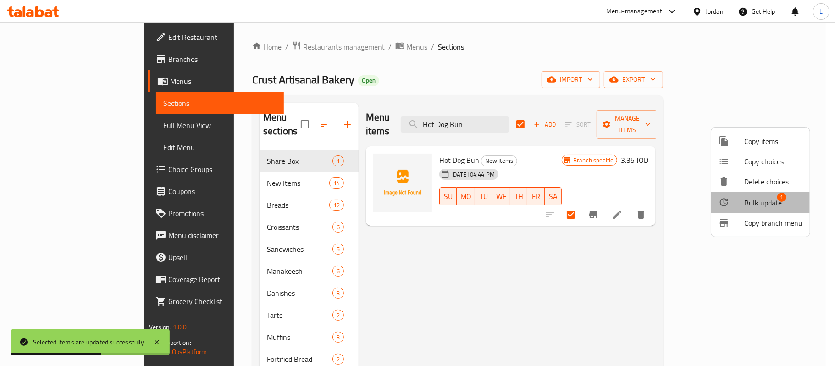
click at [756, 211] on li "Bulk update 1" at bounding box center [761, 202] width 99 height 21
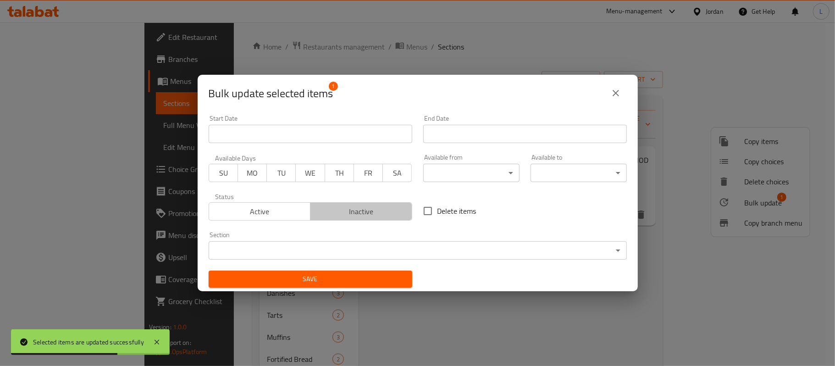
click at [369, 211] on span "Inactive" at bounding box center [361, 211] width 95 height 13
click at [382, 283] on span "Save" at bounding box center [310, 278] width 189 height 11
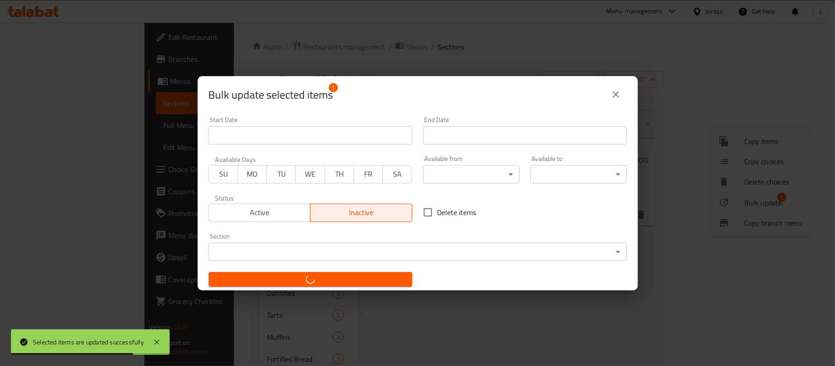
checkbox input "false"
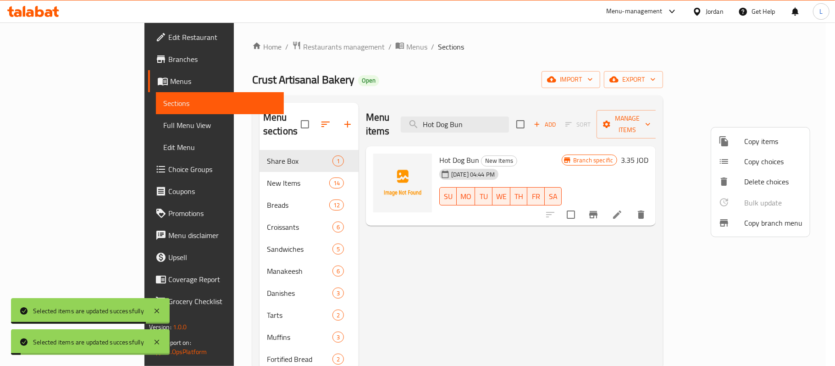
click at [509, 117] on div at bounding box center [417, 183] width 835 height 366
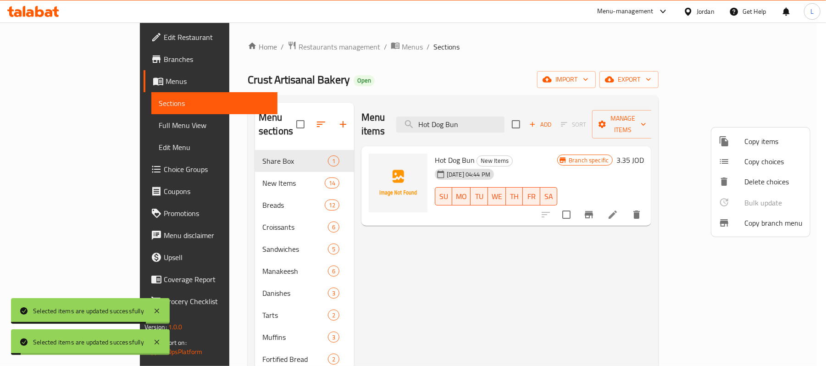
click at [505, 117] on input "Hot Dog Bun" at bounding box center [450, 125] width 108 height 16
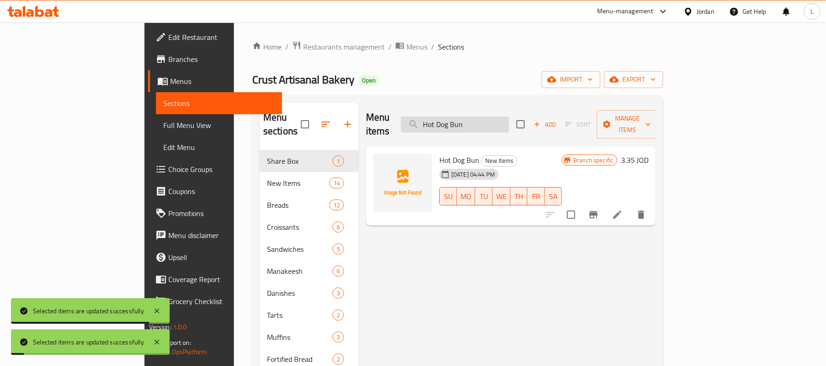
click at [509, 117] on input "Hot Dog Bun" at bounding box center [455, 125] width 108 height 16
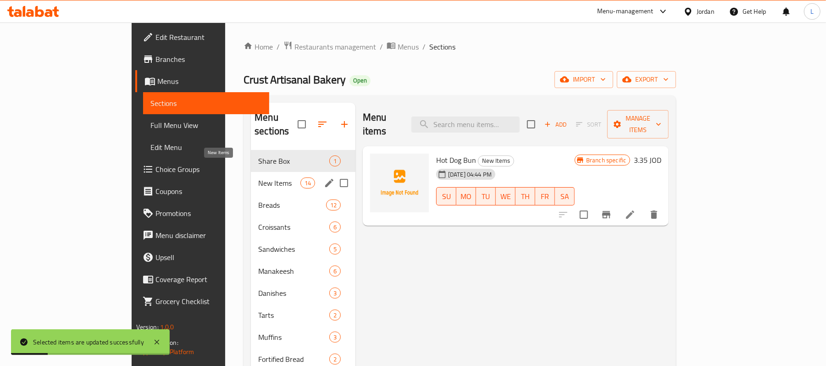
click at [258, 178] on span "New Items" at bounding box center [279, 183] width 42 height 11
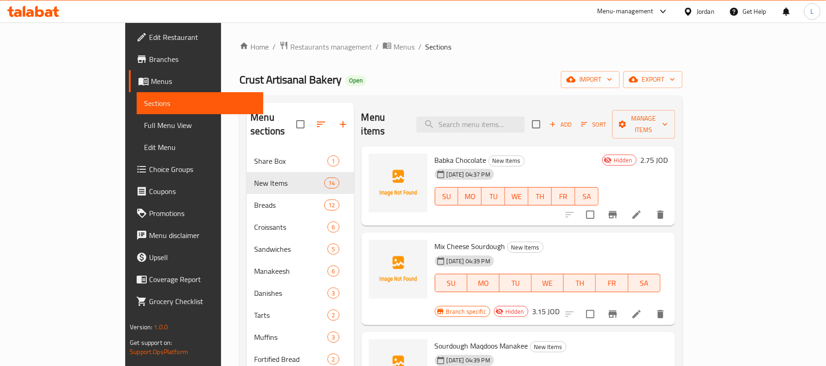
click at [481, 109] on div "Menu items Add Sort Manage items" at bounding box center [518, 125] width 314 height 44
click at [490, 123] on input "search" at bounding box center [471, 125] width 108 height 16
paste input "Rum Olive Oil 250ml"
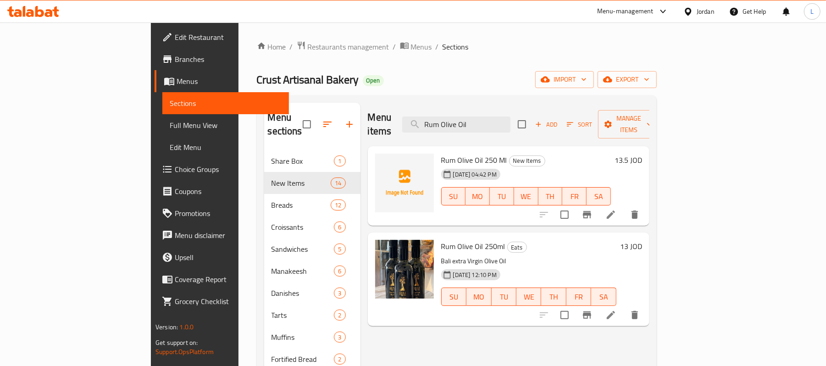
type input "Rum Olive Oil"
drag, startPoint x: 97, startPoint y: 123, endPoint x: 117, endPoint y: 121, distance: 20.3
click at [170, 123] on span "Full Menu View" at bounding box center [226, 125] width 112 height 11
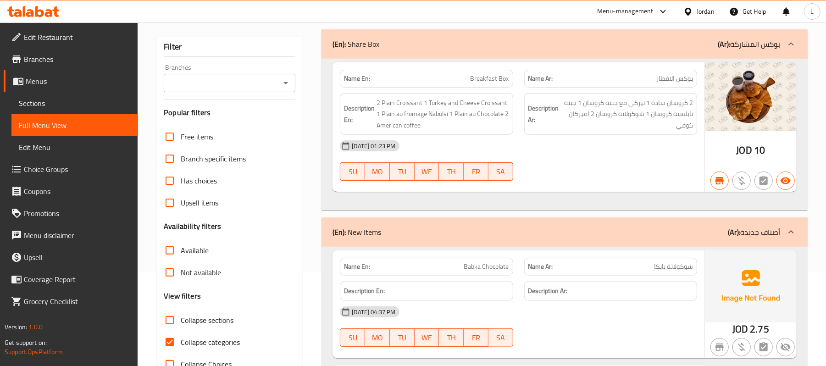
scroll to position [122, 0]
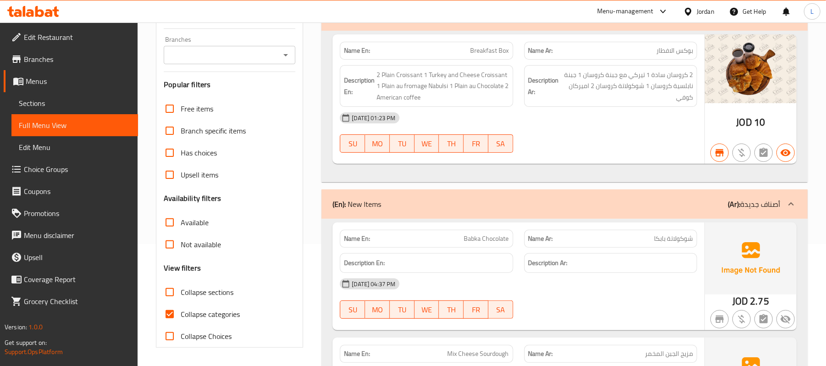
click at [171, 293] on input "Collapse sections" at bounding box center [170, 292] width 22 height 22
checkbox input "true"
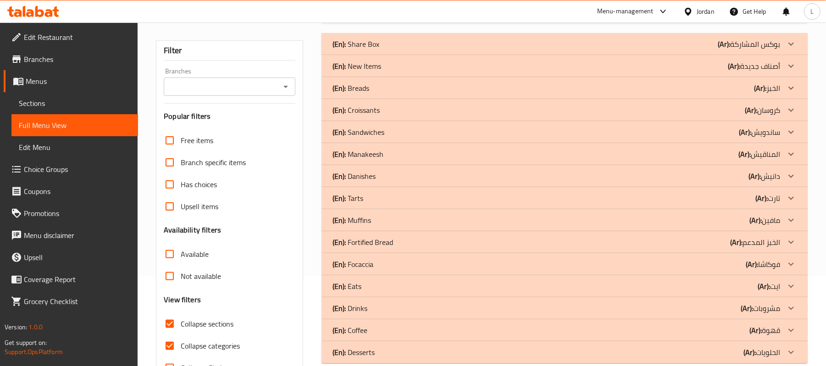
scroll to position [61, 0]
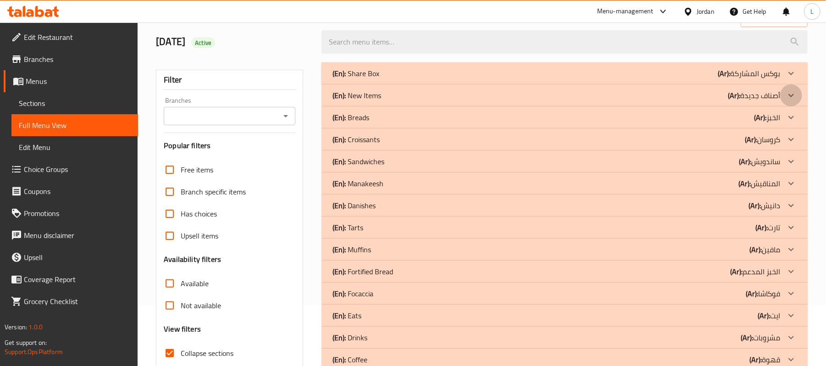
click at [797, 95] on div at bounding box center [791, 95] width 22 height 22
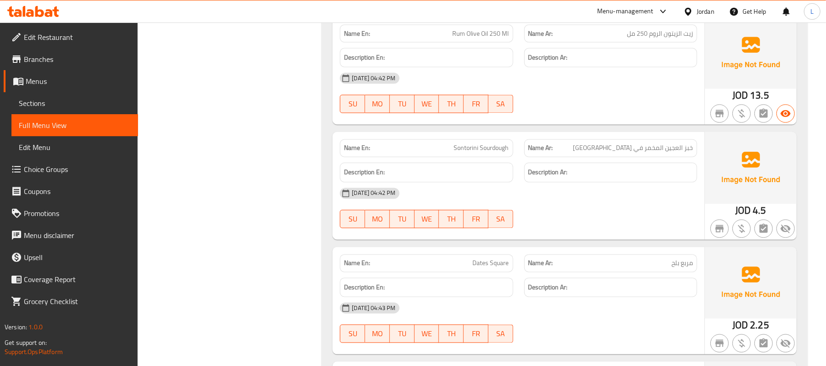
scroll to position [1223, 0]
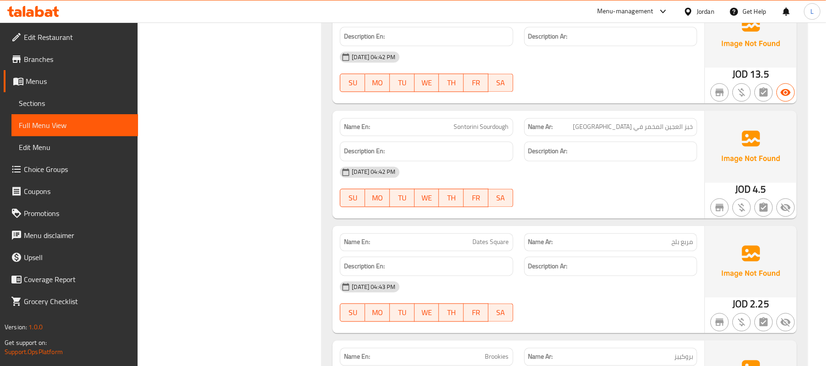
click at [77, 104] on span "Sections" at bounding box center [75, 103] width 112 height 11
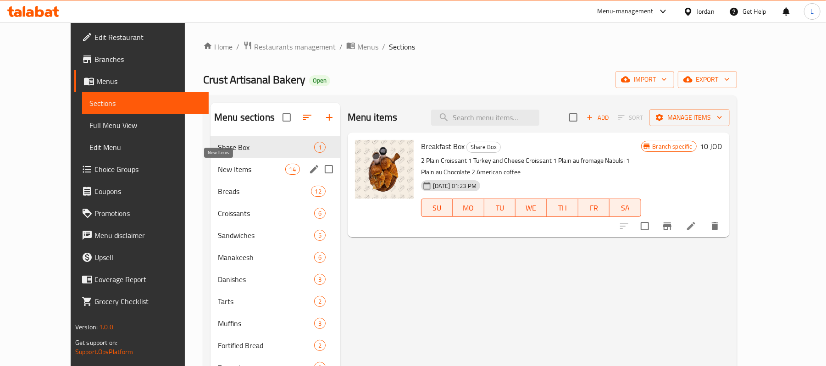
click at [222, 172] on span "New Items" at bounding box center [251, 169] width 67 height 11
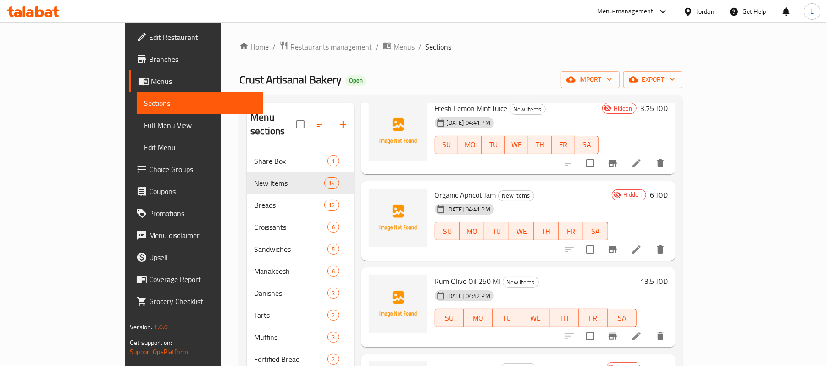
scroll to position [734, 0]
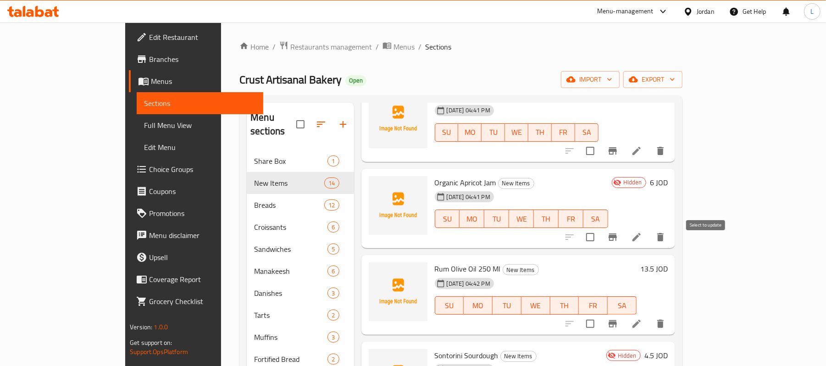
click at [600, 314] on input "checkbox" at bounding box center [590, 323] width 19 height 19
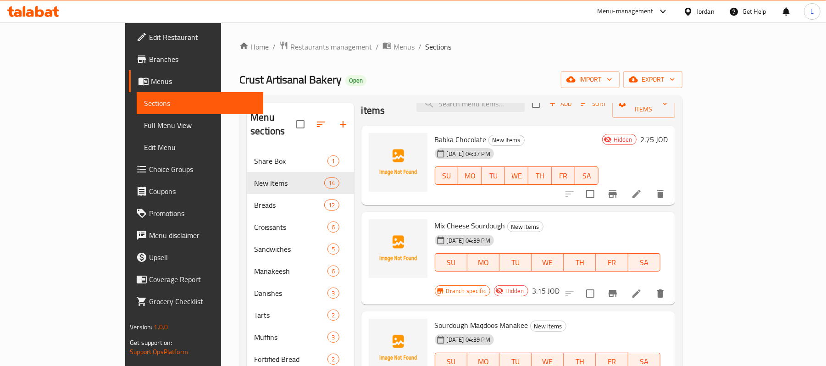
scroll to position [0, 0]
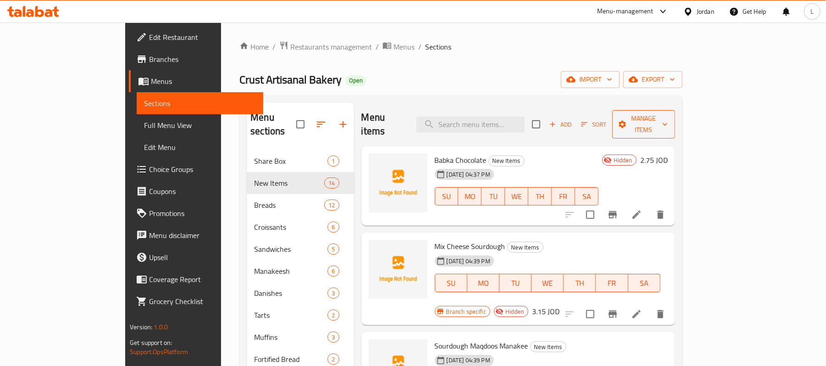
click at [668, 117] on span "Manage items" at bounding box center [644, 124] width 48 height 23
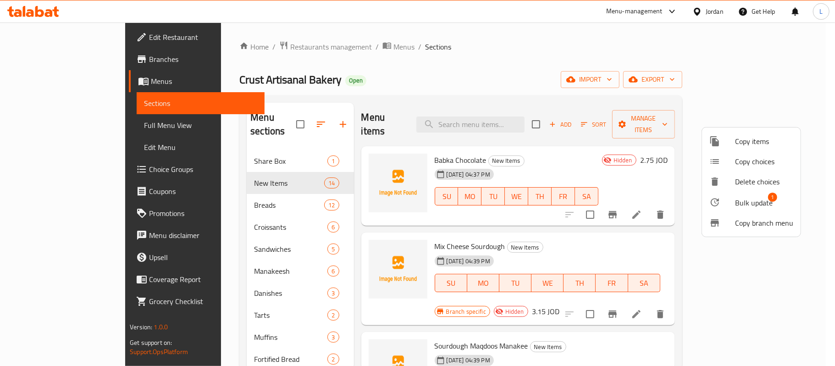
click at [754, 192] on li "Bulk update 1" at bounding box center [751, 202] width 99 height 21
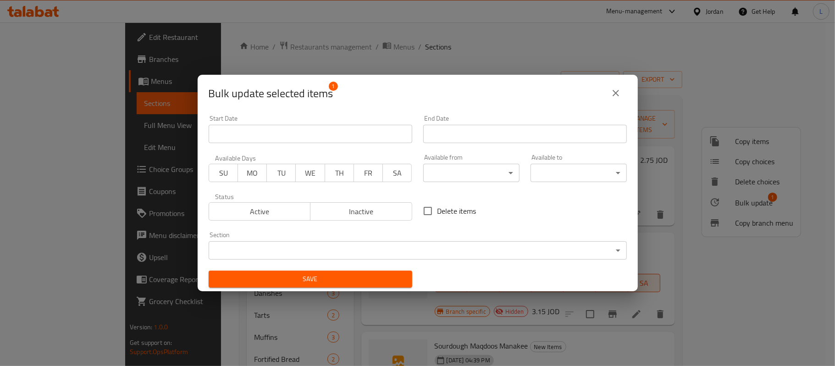
click at [372, 215] on span "Inactive" at bounding box center [361, 211] width 95 height 13
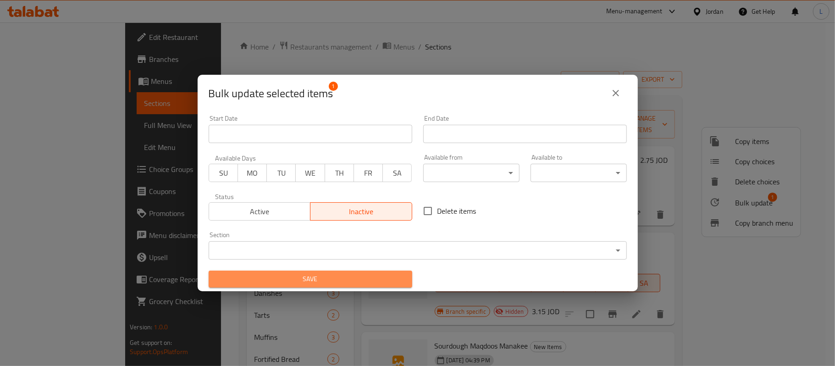
click at [387, 272] on button "Save" at bounding box center [311, 279] width 204 height 17
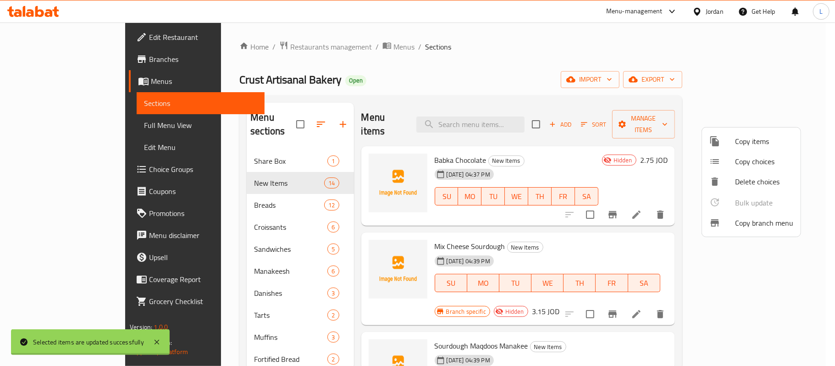
checkbox input "false"
click at [560, 230] on div at bounding box center [417, 183] width 835 height 366
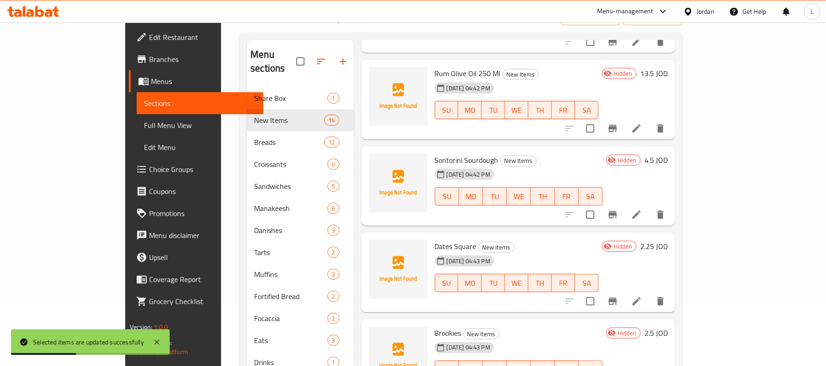
scroll to position [130, 0]
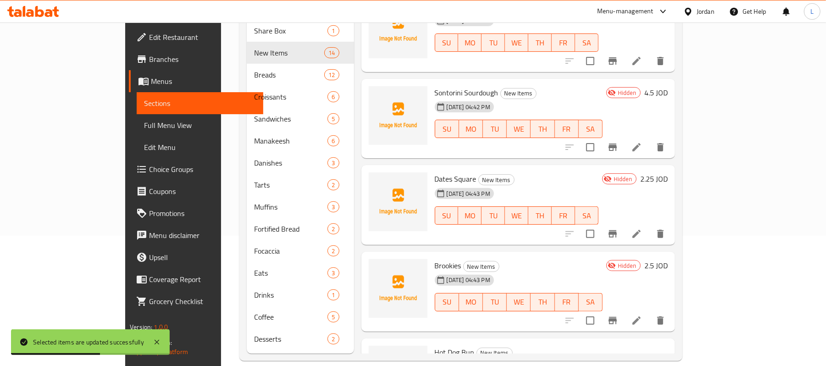
click at [144, 125] on span "Full Menu View" at bounding box center [200, 125] width 112 height 11
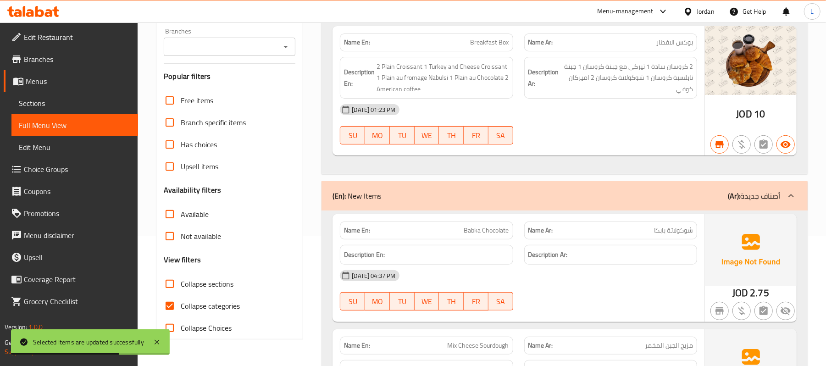
click at [168, 292] on input "Collapse sections" at bounding box center [170, 284] width 22 height 22
checkbox input "true"
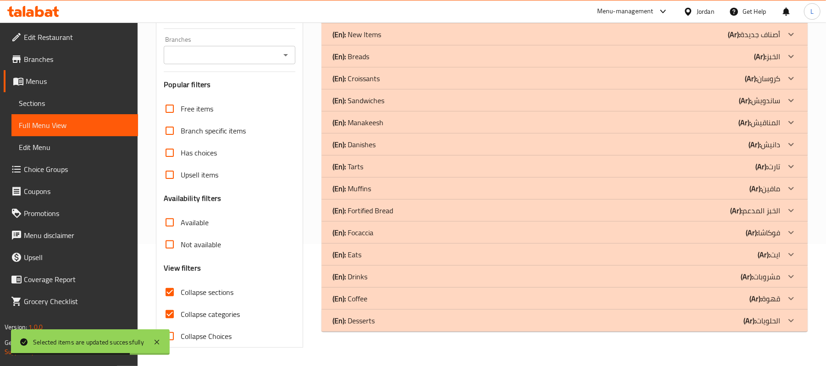
scroll to position [123, 0]
click at [799, 38] on div at bounding box center [791, 34] width 22 height 22
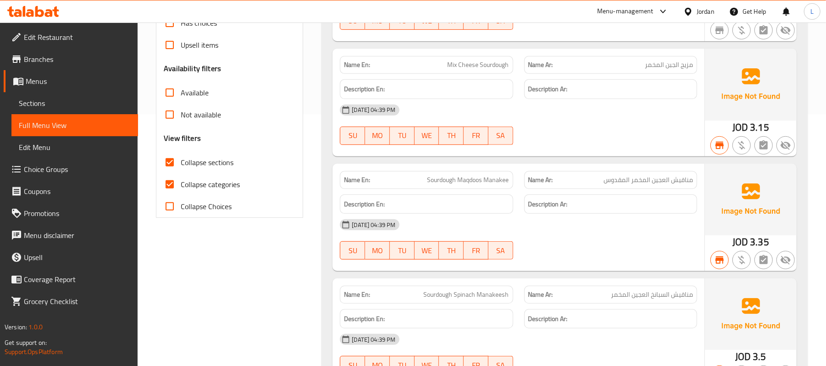
scroll to position [0, 0]
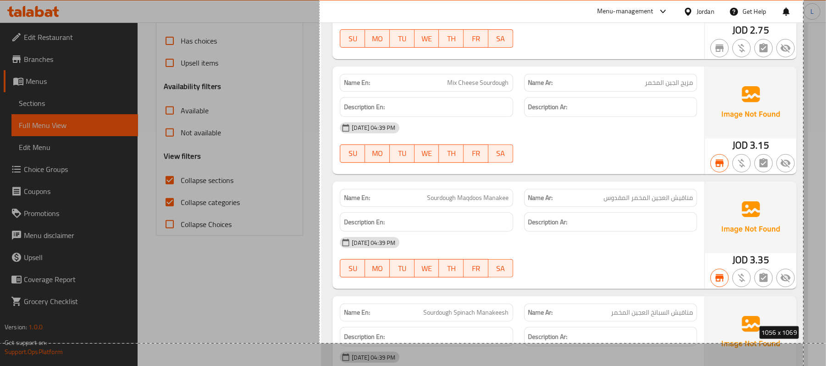
drag, startPoint x: 319, startPoint y: 87, endPoint x: 817, endPoint y: 395, distance: 585.2
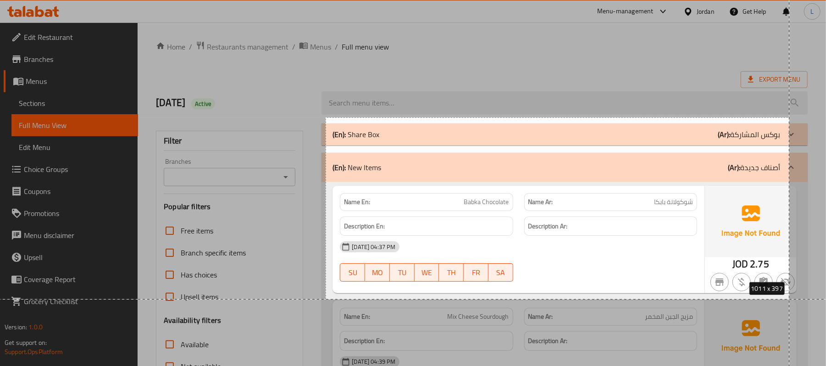
drag, startPoint x: 326, startPoint y: 117, endPoint x: 835, endPoint y: 389, distance: 577.1
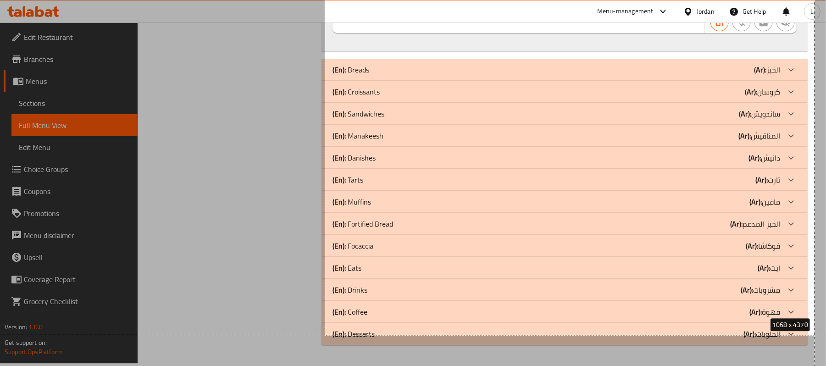
drag, startPoint x: 325, startPoint y: 84, endPoint x: 815, endPoint y: 335, distance: 550.3
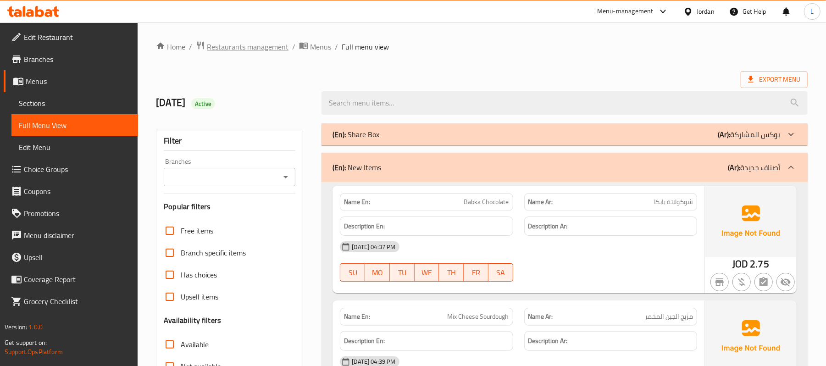
click at [267, 46] on span "Restaurants management" at bounding box center [248, 46] width 82 height 11
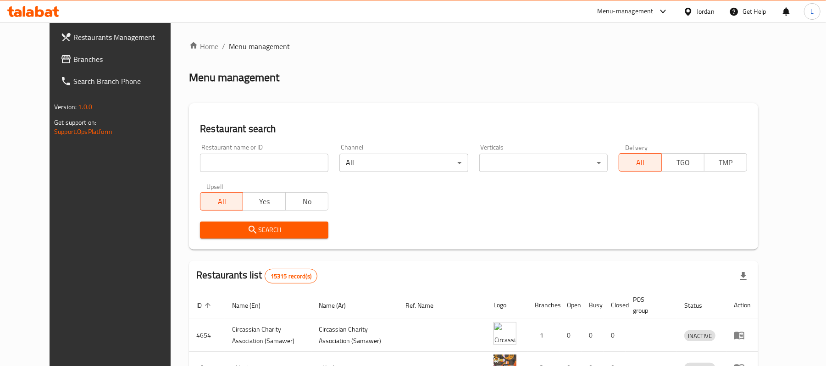
click at [706, 15] on div "Jordan" at bounding box center [706, 11] width 18 height 10
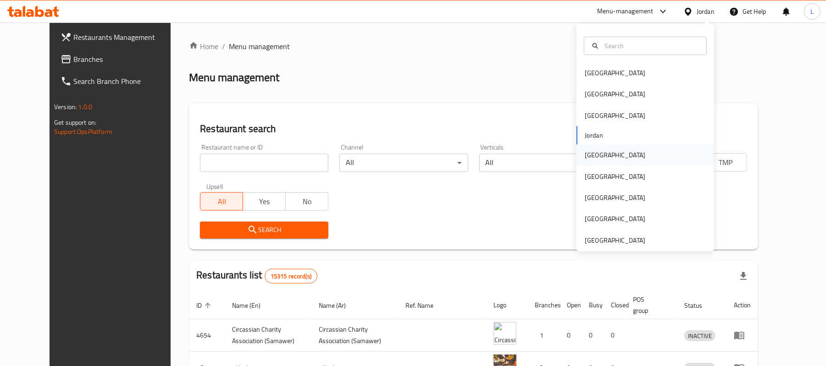
click at [586, 156] on div "[GEOGRAPHIC_DATA]" at bounding box center [615, 155] width 61 height 10
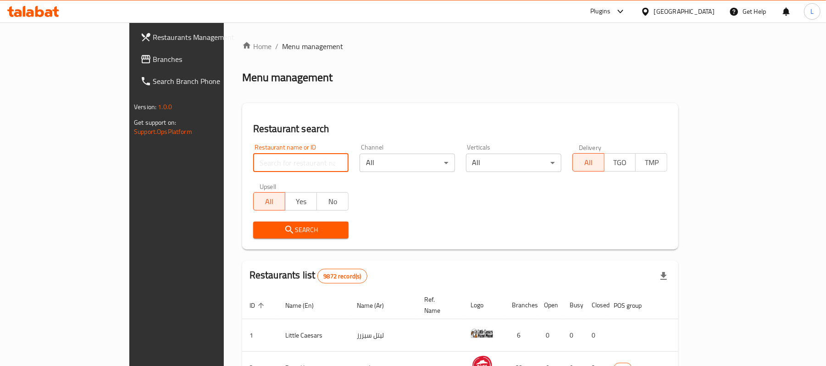
drag, startPoint x: 586, startPoint y: 156, endPoint x: 239, endPoint y: 165, distance: 346.5
click at [253, 165] on input "search" at bounding box center [300, 163] width 95 height 18
paste input "685550"
type input "685550"
click at [261, 226] on span "Search" at bounding box center [301, 229] width 81 height 11
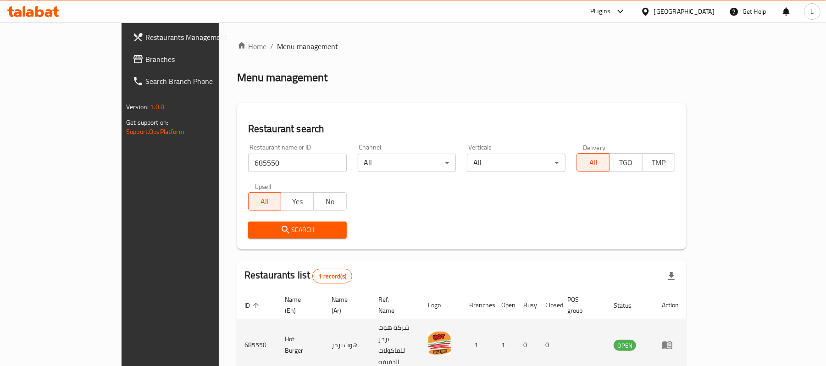
click at [686, 332] on td "enhanced table" at bounding box center [671, 345] width 32 height 52
click at [673, 342] on icon "enhanced table" at bounding box center [667, 346] width 10 height 8
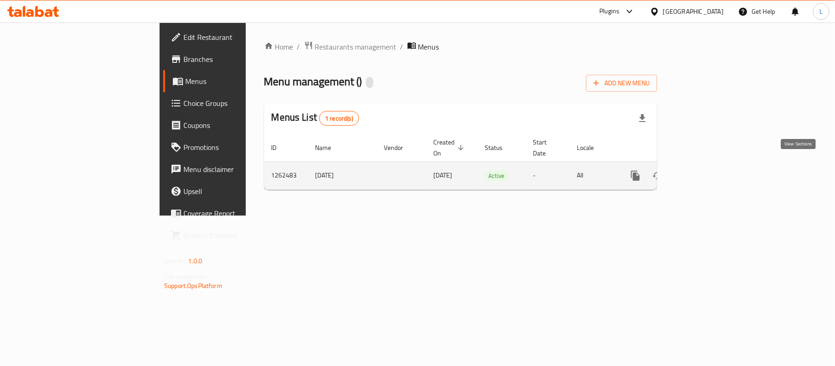
click at [707, 170] on icon "enhanced table" at bounding box center [701, 175] width 11 height 11
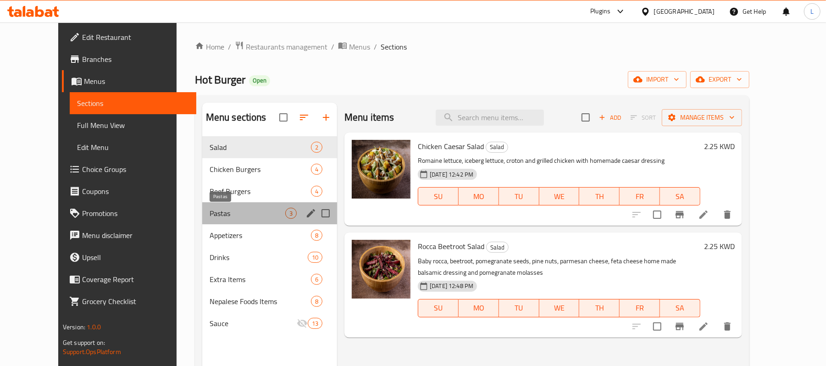
click at [256, 215] on span "Pastas" at bounding box center [248, 213] width 76 height 11
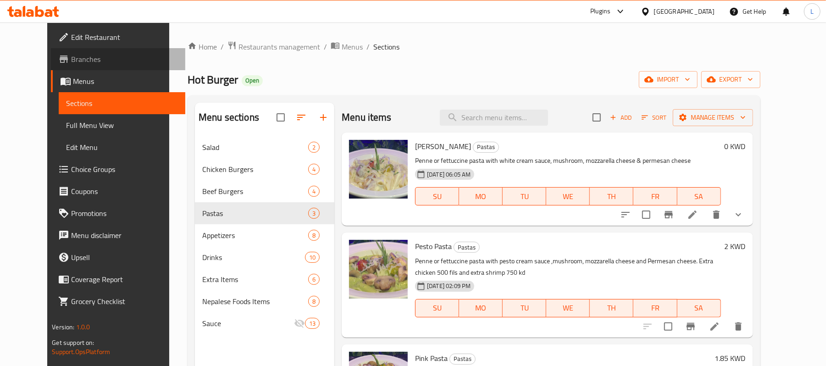
click at [71, 64] on span "Branches" at bounding box center [124, 59] width 107 height 11
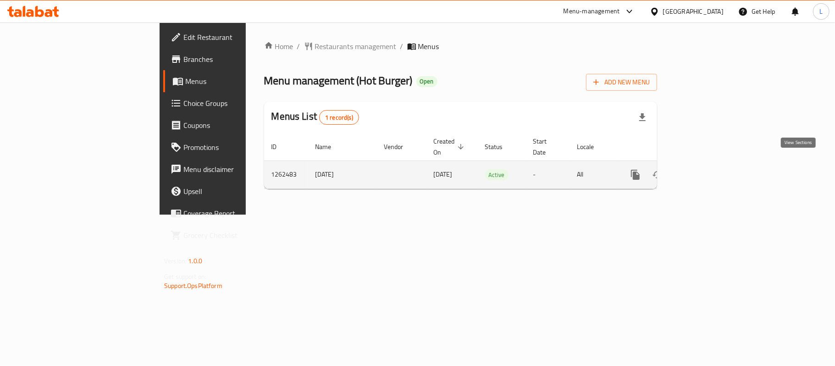
click at [707, 169] on icon "enhanced table" at bounding box center [701, 174] width 11 height 11
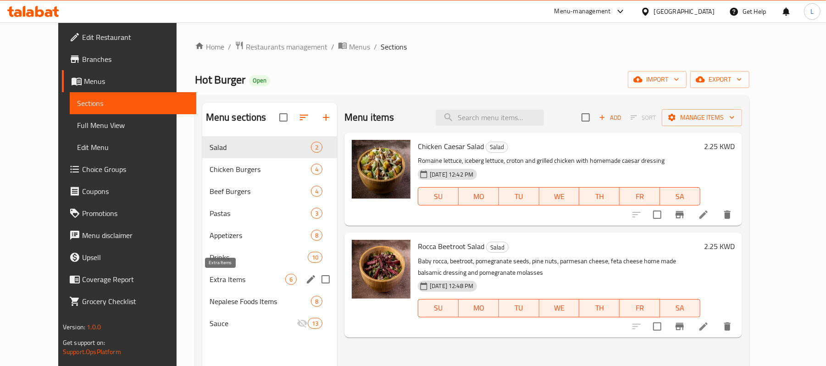
click at [234, 285] on span "Extra Items" at bounding box center [248, 279] width 76 height 11
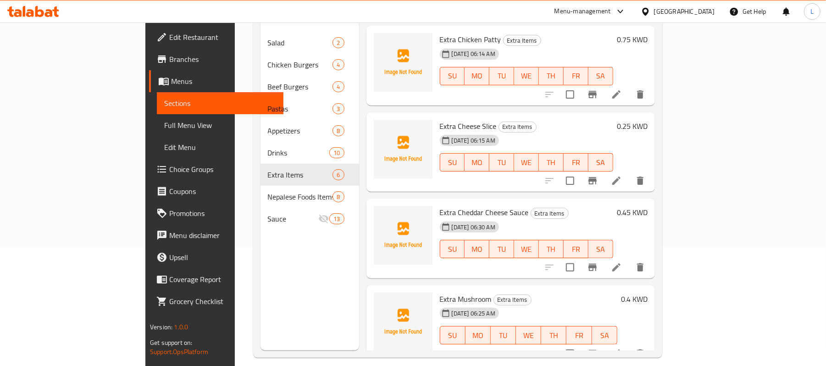
scroll to position [129, 0]
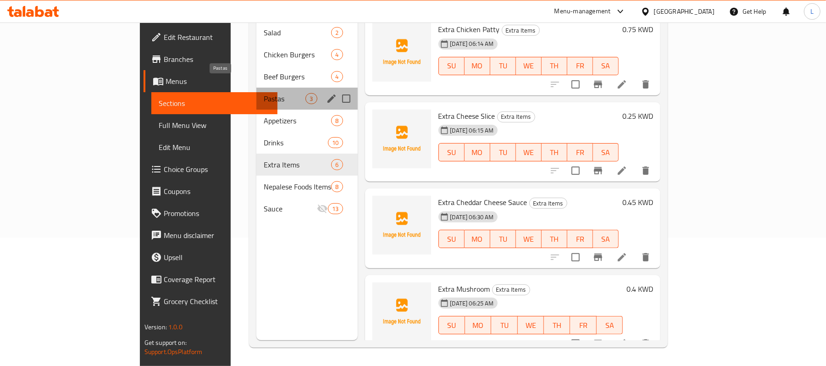
click at [264, 93] on span "Pastas" at bounding box center [285, 98] width 42 height 11
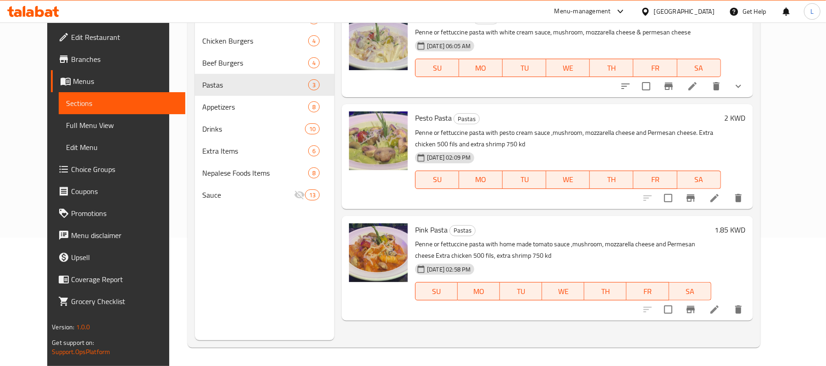
click at [83, 125] on span "Full Menu View" at bounding box center [122, 125] width 112 height 11
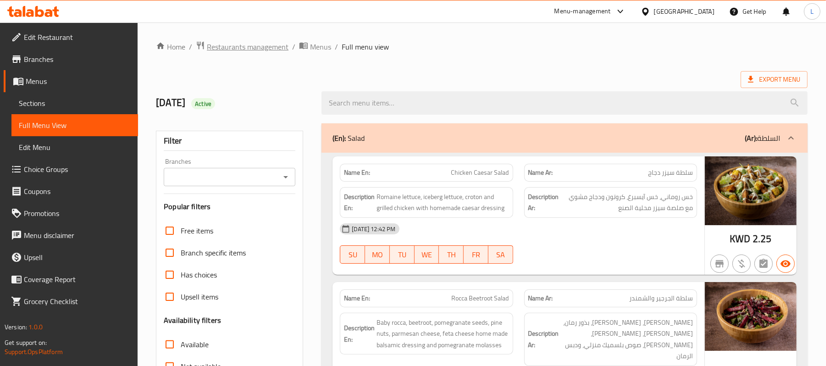
click at [279, 46] on span "Restaurants management" at bounding box center [248, 46] width 82 height 11
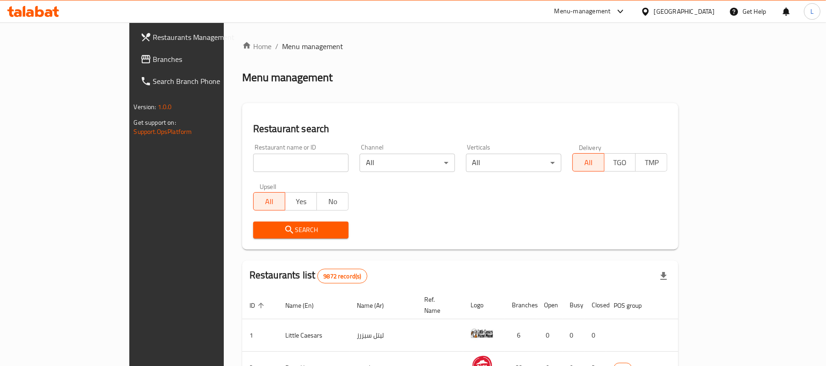
click at [654, 14] on div at bounding box center [647, 11] width 13 height 10
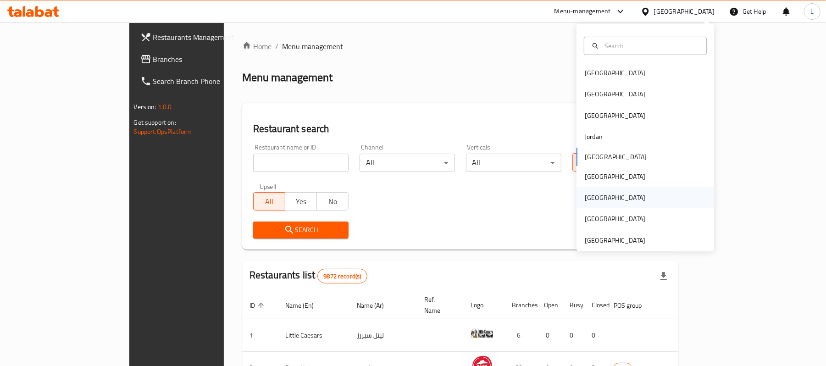
click at [597, 194] on div "[GEOGRAPHIC_DATA]" at bounding box center [615, 197] width 75 height 21
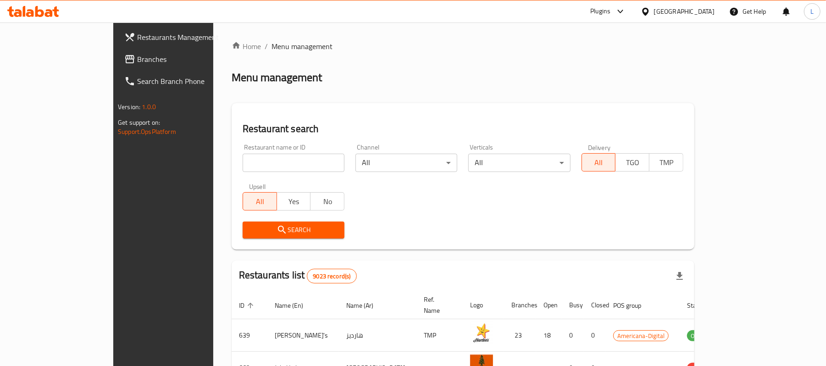
click at [243, 157] on input "search" at bounding box center [294, 163] width 102 height 18
paste input "692094"
type input "692094"
click at [237, 239] on div "Search" at bounding box center [293, 230] width 113 height 28
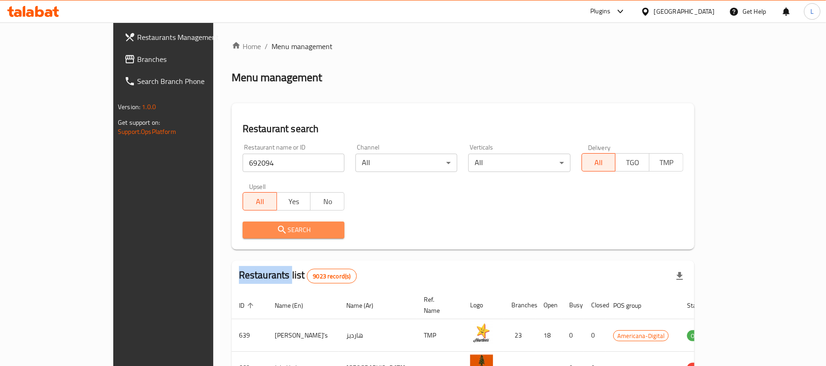
click at [250, 235] on span "Search" at bounding box center [293, 229] width 87 height 11
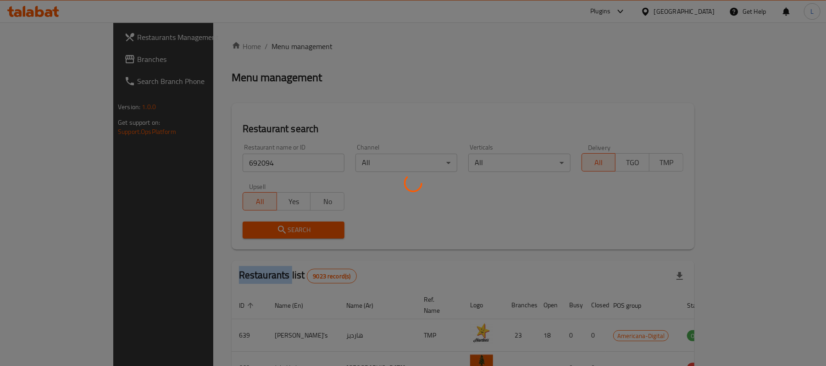
click at [217, 235] on div at bounding box center [413, 183] width 826 height 366
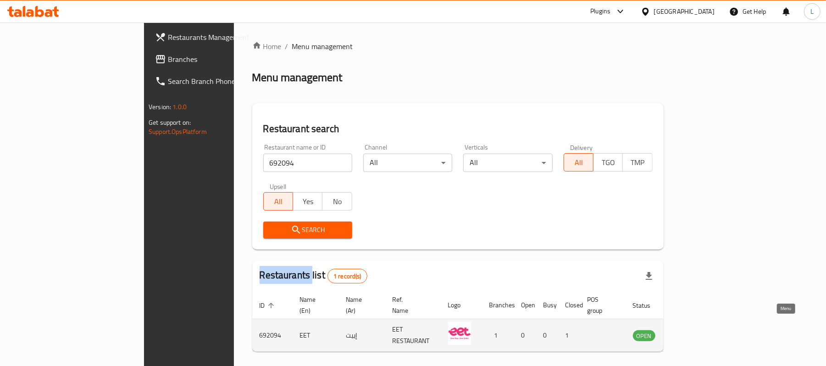
click at [692, 332] on icon "enhanced table" at bounding box center [687, 336] width 10 height 8
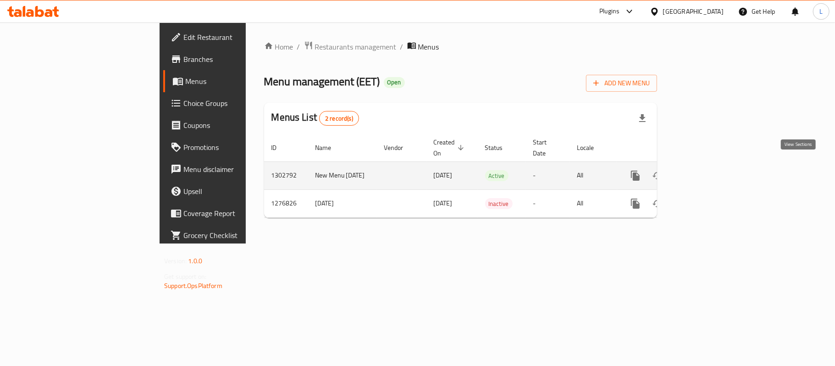
click at [707, 170] on icon "enhanced table" at bounding box center [701, 175] width 11 height 11
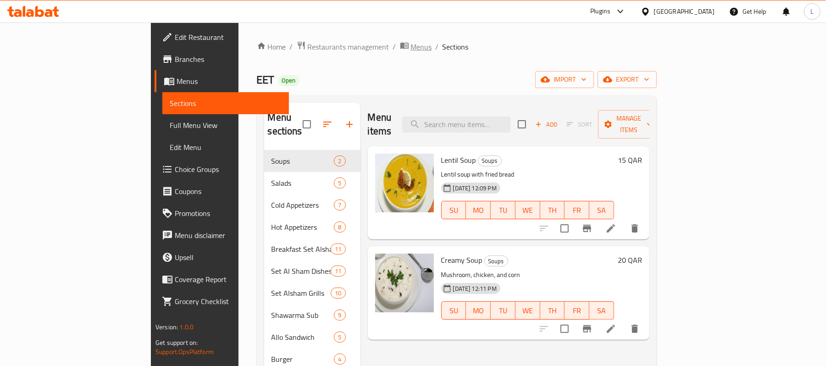
click at [411, 48] on span "Menus" at bounding box center [421, 46] width 21 height 11
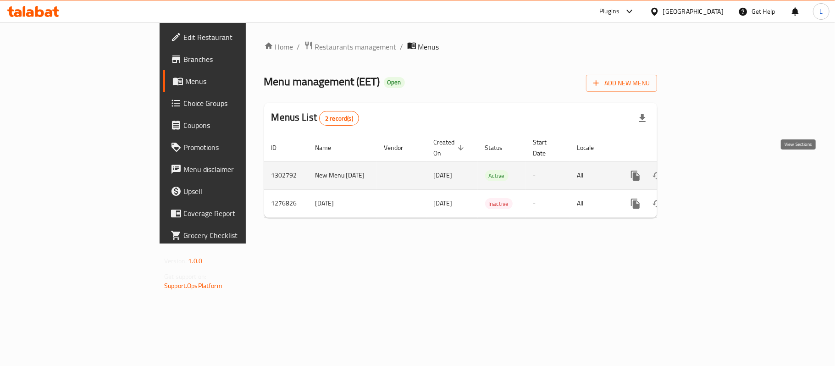
click at [706, 172] on icon "enhanced table" at bounding box center [702, 176] width 8 height 8
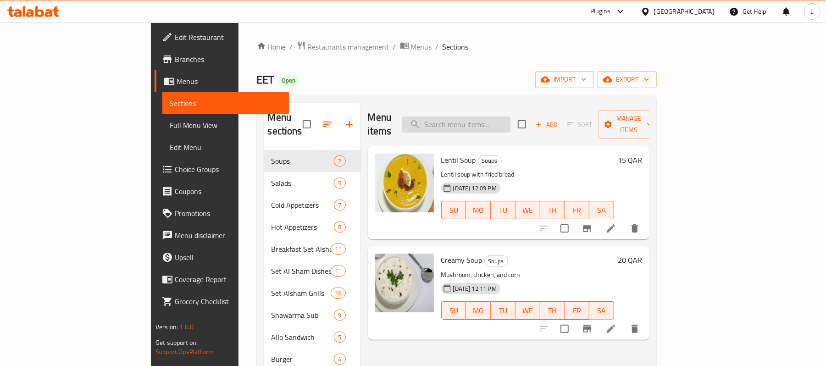
click at [498, 122] on input "search" at bounding box center [456, 125] width 108 height 16
paste input "Small Mixed Appetizer Plate"
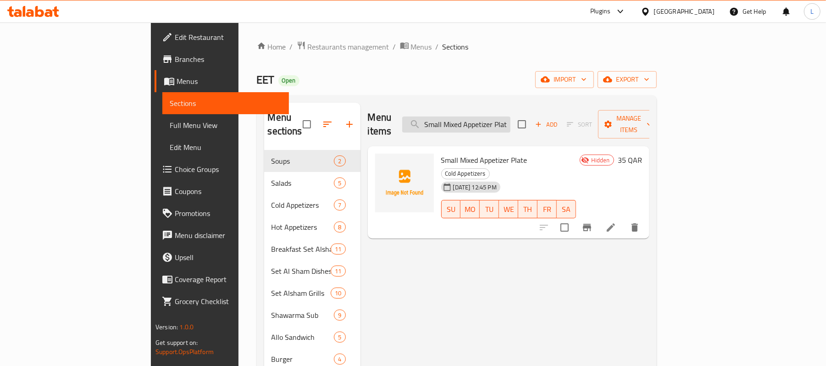
click at [508, 118] on input "Small Mixed Appetizer Plate" at bounding box center [456, 125] width 108 height 16
paste input "Medium mixed appetizer p"
click at [511, 118] on input "Medium mixed appetizer plate" at bounding box center [456, 125] width 108 height 16
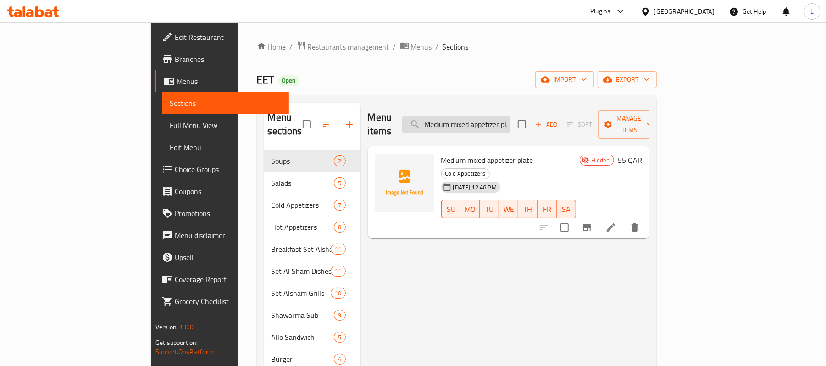
click at [511, 118] on input "Medium mixed appetizer plate" at bounding box center [456, 125] width 108 height 16
paste input "[PERSON_NAME]"
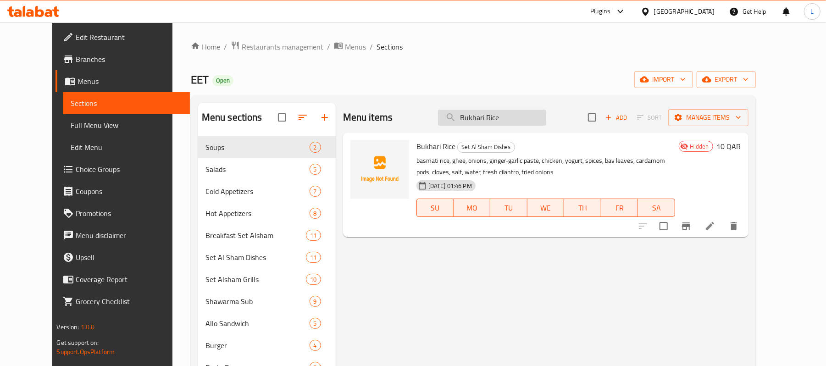
click at [503, 120] on input "Bukhari Rice" at bounding box center [492, 118] width 108 height 16
paste input "Chicken shawarma plat"
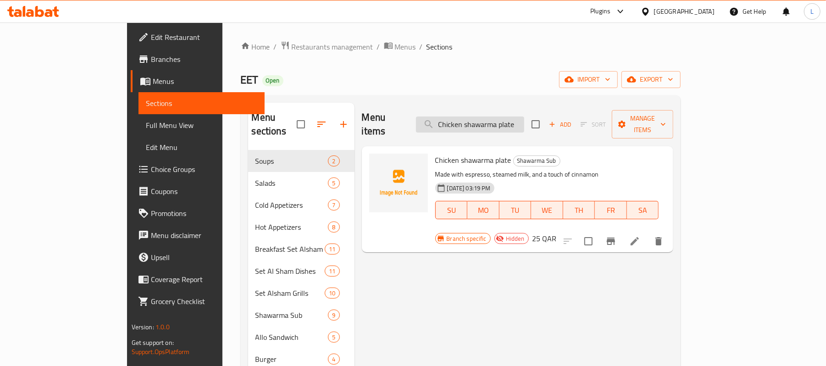
click at [490, 117] on input "Chicken shawarma plate" at bounding box center [470, 125] width 108 height 16
paste input "Beef Shawarma P"
click at [506, 122] on input "Beef Shawarma Plate" at bounding box center [470, 125] width 108 height 16
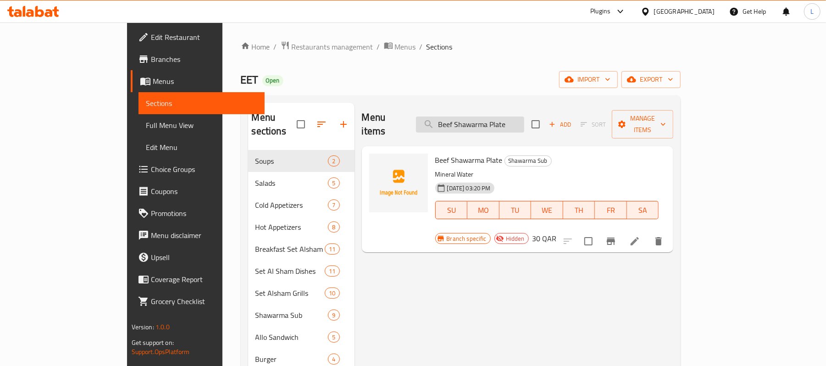
click at [506, 122] on input "Beef Shawarma Plate" at bounding box center [470, 125] width 108 height 16
paste input "EET Sub"
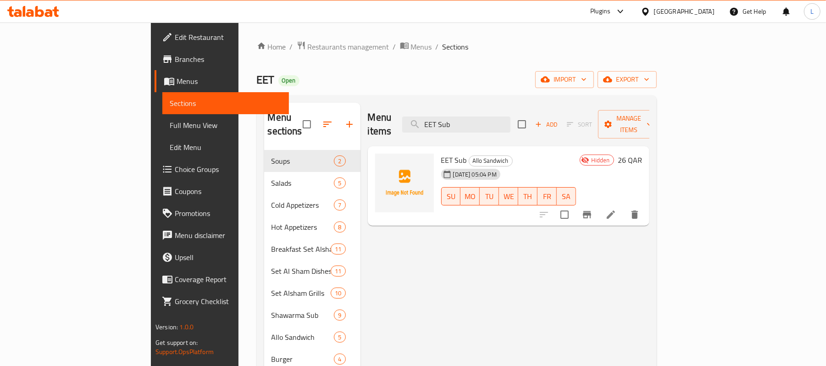
drag, startPoint x: 530, startPoint y: 123, endPoint x: 322, endPoint y: 90, distance: 210.9
click at [322, 90] on div "Home / Restaurants management / Menus / Sections EET Open import export Menu se…" at bounding box center [457, 277] width 400 height 473
paste input "Muhamara"
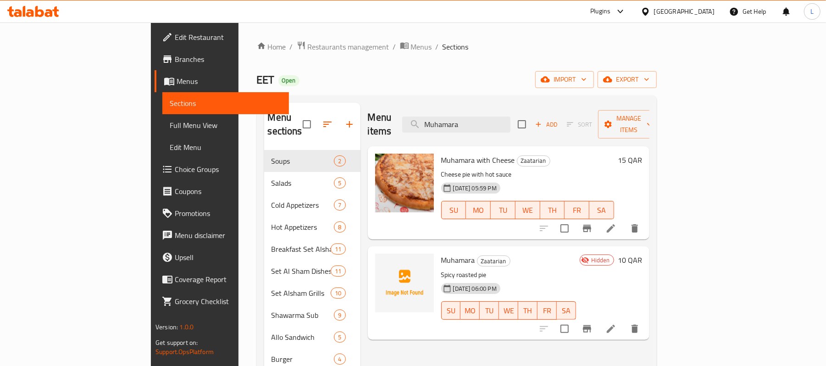
drag, startPoint x: 538, startPoint y: 120, endPoint x: 426, endPoint y: 129, distance: 112.3
click at [426, 129] on div "Menu items Muhamara Add Sort Manage items" at bounding box center [509, 125] width 282 height 44
paste input "Pomegranate safih"
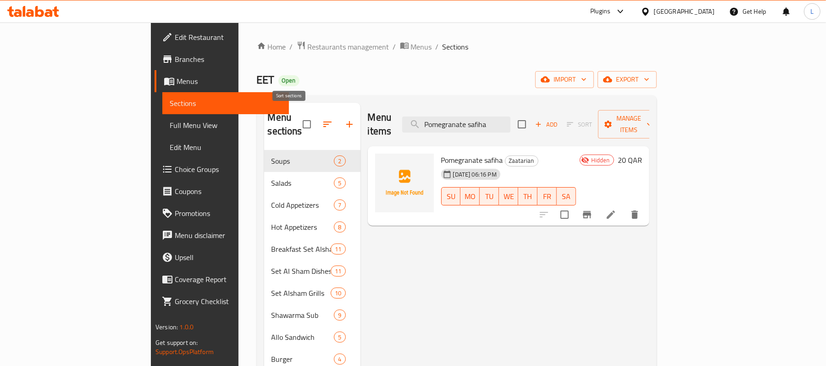
drag, startPoint x: 553, startPoint y: 120, endPoint x: 300, endPoint y: 110, distance: 253.9
click at [300, 110] on div "Menu sections Soups 2 Salads 5 Cold Appetizers 7 Hot Appetizers 8 Breakfast Set…" at bounding box center [456, 304] width 385 height 403
paste input "Rezz B'hallib"
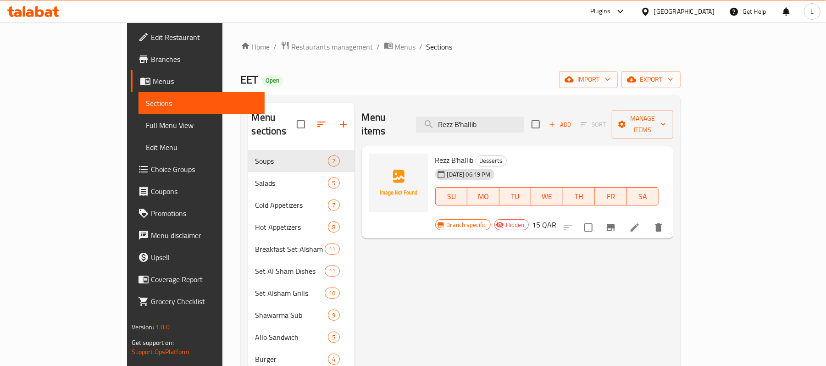
drag, startPoint x: 533, startPoint y: 118, endPoint x: 355, endPoint y: 110, distance: 178.2
click at [362, 110] on div "Menu items Rezz B'hallib Add Sort Manage items" at bounding box center [518, 125] width 312 height 44
paste input "Mohalabiya (cotton Candy)"
drag, startPoint x: 498, startPoint y: 103, endPoint x: 509, endPoint y: 113, distance: 14.6
click at [499, 103] on div "Menu items Mohalabiya (cotton Candy) Add Sort Manage items" at bounding box center [518, 125] width 312 height 44
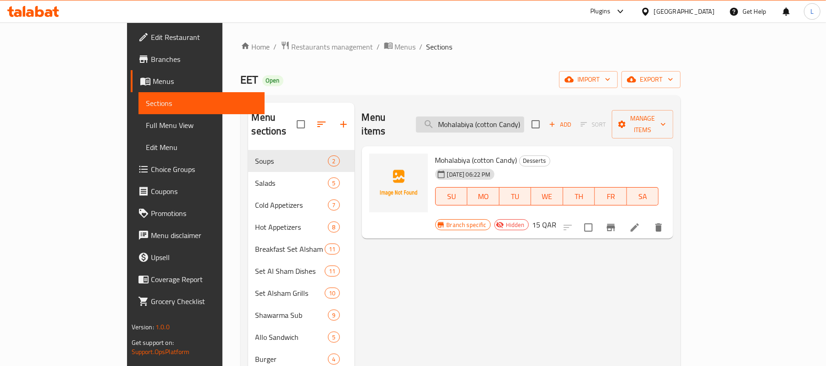
click at [514, 117] on input "Mohalabiya (cotton Candy)" at bounding box center [470, 125] width 108 height 16
paste input "ineral Water 330 Ml"
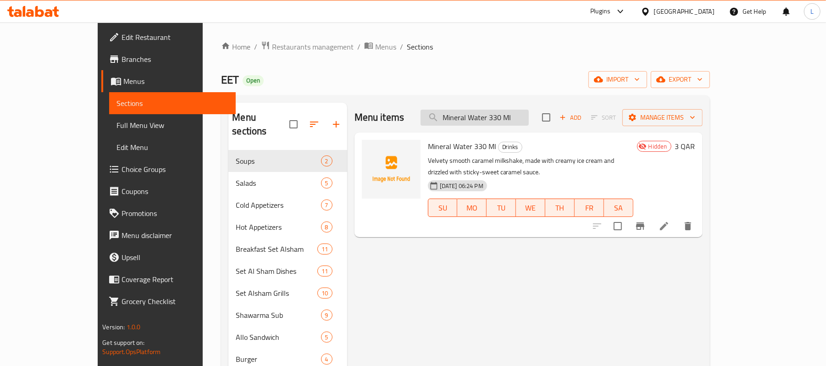
click at [516, 122] on input "Mineral Water 330 Ml" at bounding box center [475, 118] width 108 height 16
paste input "Ayran"
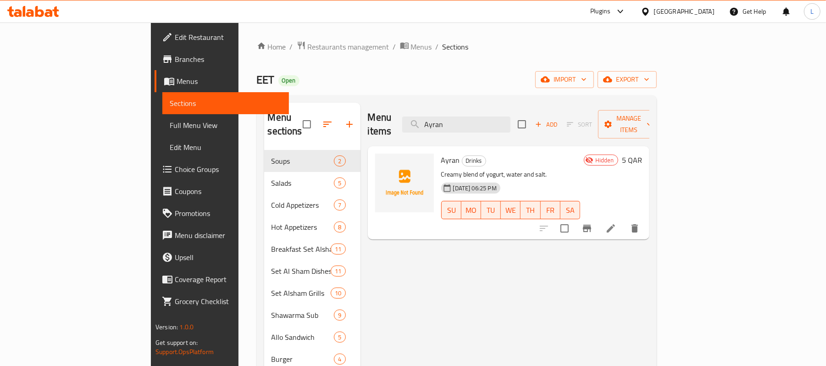
drag, startPoint x: 512, startPoint y: 119, endPoint x: 417, endPoint y: 109, distance: 95.5
click at [417, 109] on div "Menu items Ayran Add Sort Manage items" at bounding box center [509, 125] width 282 height 44
paste input "Caffe Latte"
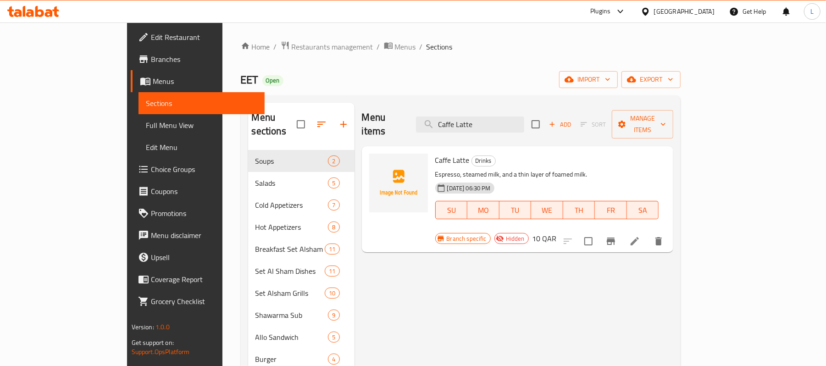
drag, startPoint x: 533, startPoint y: 114, endPoint x: 406, endPoint y: 113, distance: 126.6
click at [406, 113] on div "Menu items Caffe Latte Add Sort Manage items" at bounding box center [518, 125] width 312 height 44
paste input "ppuccino"
drag, startPoint x: 516, startPoint y: 117, endPoint x: 379, endPoint y: 122, distance: 137.2
click at [379, 122] on div "Menu items Cappuccino Add Sort Manage items" at bounding box center [518, 125] width 312 height 44
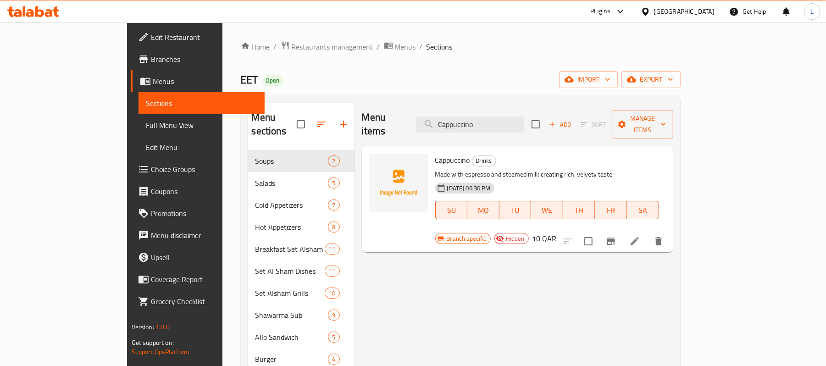
paste input "America"
drag, startPoint x: 521, startPoint y: 114, endPoint x: 412, endPoint y: 103, distance: 109.7
click at [412, 103] on div "Menu items Americano Add Sort Manage items" at bounding box center [518, 125] width 312 height 44
paste input "Tea"
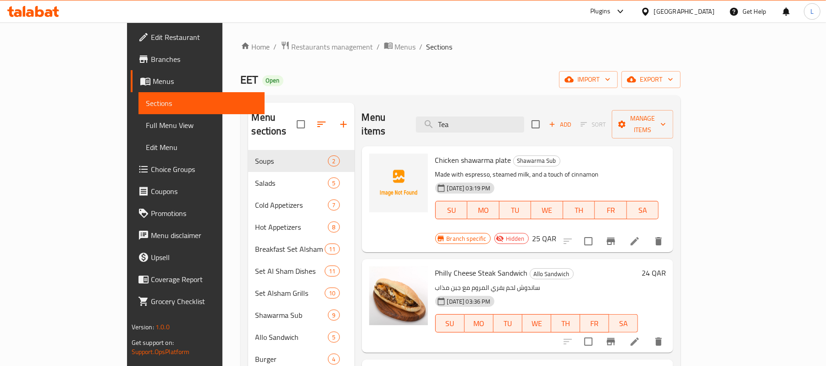
drag, startPoint x: 504, startPoint y: 117, endPoint x: 426, endPoint y: 115, distance: 77.5
click at [426, 115] on div "Menu items Tea Add Sort Manage items" at bounding box center [518, 125] width 312 height 44
paste input "Orange Juice"
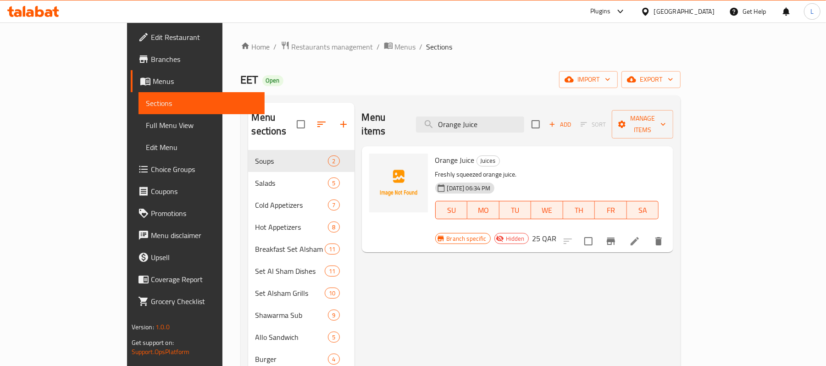
drag, startPoint x: 536, startPoint y: 112, endPoint x: 360, endPoint y: 99, distance: 176.6
click at [360, 99] on div "Menu sections Soups 2 Salads 5 Cold Appetizers 7 Hot Appetizers 8 Breakfast Set…" at bounding box center [461, 304] width 440 height 418
paste input "Lemon Mint"
drag, startPoint x: 522, startPoint y: 123, endPoint x: 348, endPoint y: 116, distance: 174.5
click at [362, 116] on div "Menu items Lemon Mint Juice Add Sort Manage items" at bounding box center [518, 125] width 312 height 44
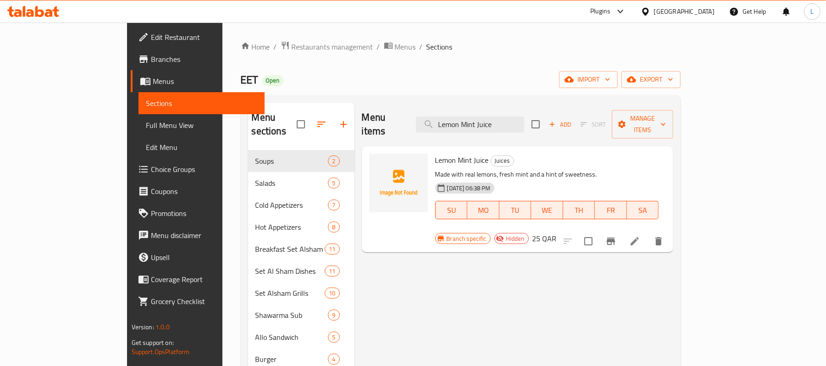
paste input "Strawberry with milk"
drag, startPoint x: 548, startPoint y: 115, endPoint x: 272, endPoint y: 95, distance: 275.9
click at [272, 95] on div "Menu sections Soups 2 Salads 5 Cold Appetizers 7 Hot Appetizers 8 Breakfast Set…" at bounding box center [461, 304] width 440 height 418
paste input "Mango with M"
drag, startPoint x: 536, startPoint y: 122, endPoint x: 408, endPoint y: 106, distance: 129.3
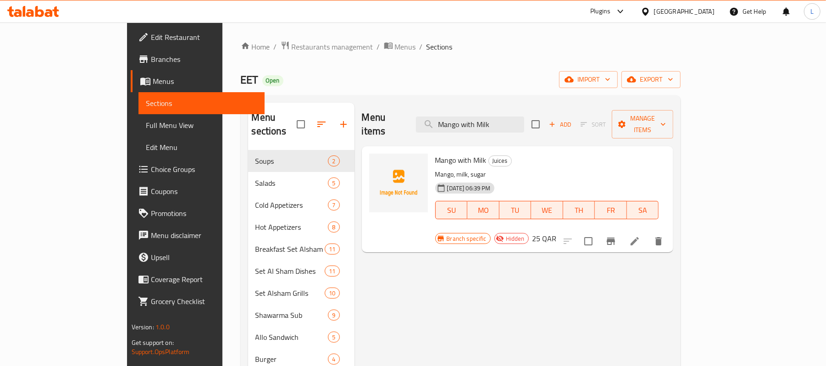
click at [408, 106] on div "Menu items Mango with Milk Add Sort Manage items" at bounding box center [518, 125] width 312 height 44
paste input "Banana"
type input "Banana with Milk"
drag, startPoint x: 68, startPoint y: 124, endPoint x: 149, endPoint y: 4, distance: 144.8
click at [146, 124] on span "Full Menu View" at bounding box center [202, 125] width 112 height 11
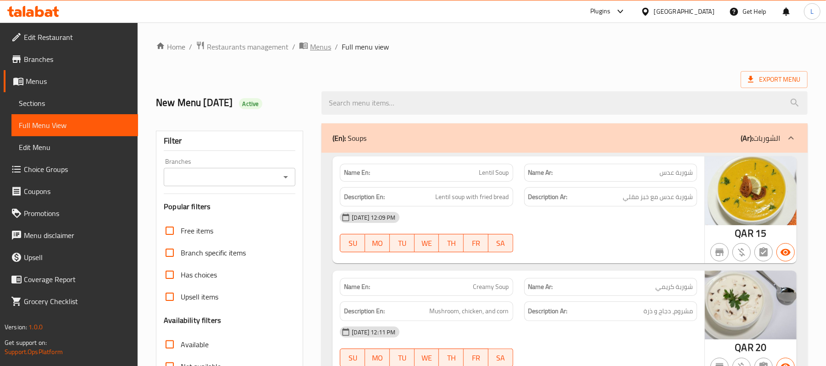
click at [319, 47] on span "Menus" at bounding box center [320, 46] width 21 height 11
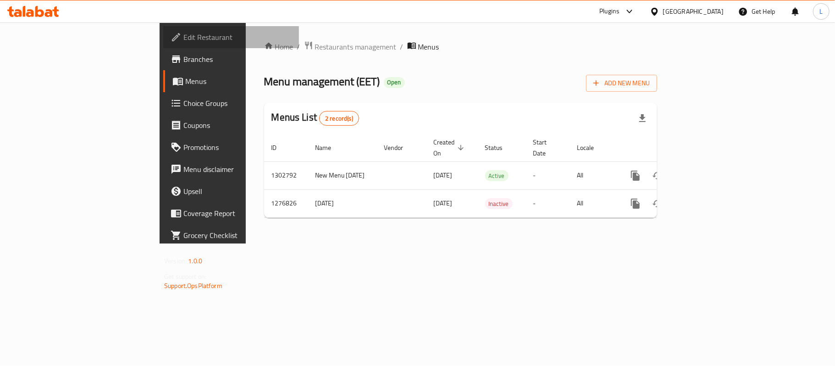
click at [183, 42] on span "Edit Restaurant" at bounding box center [237, 37] width 108 height 11
